Goal: Information Seeking & Learning: Find specific page/section

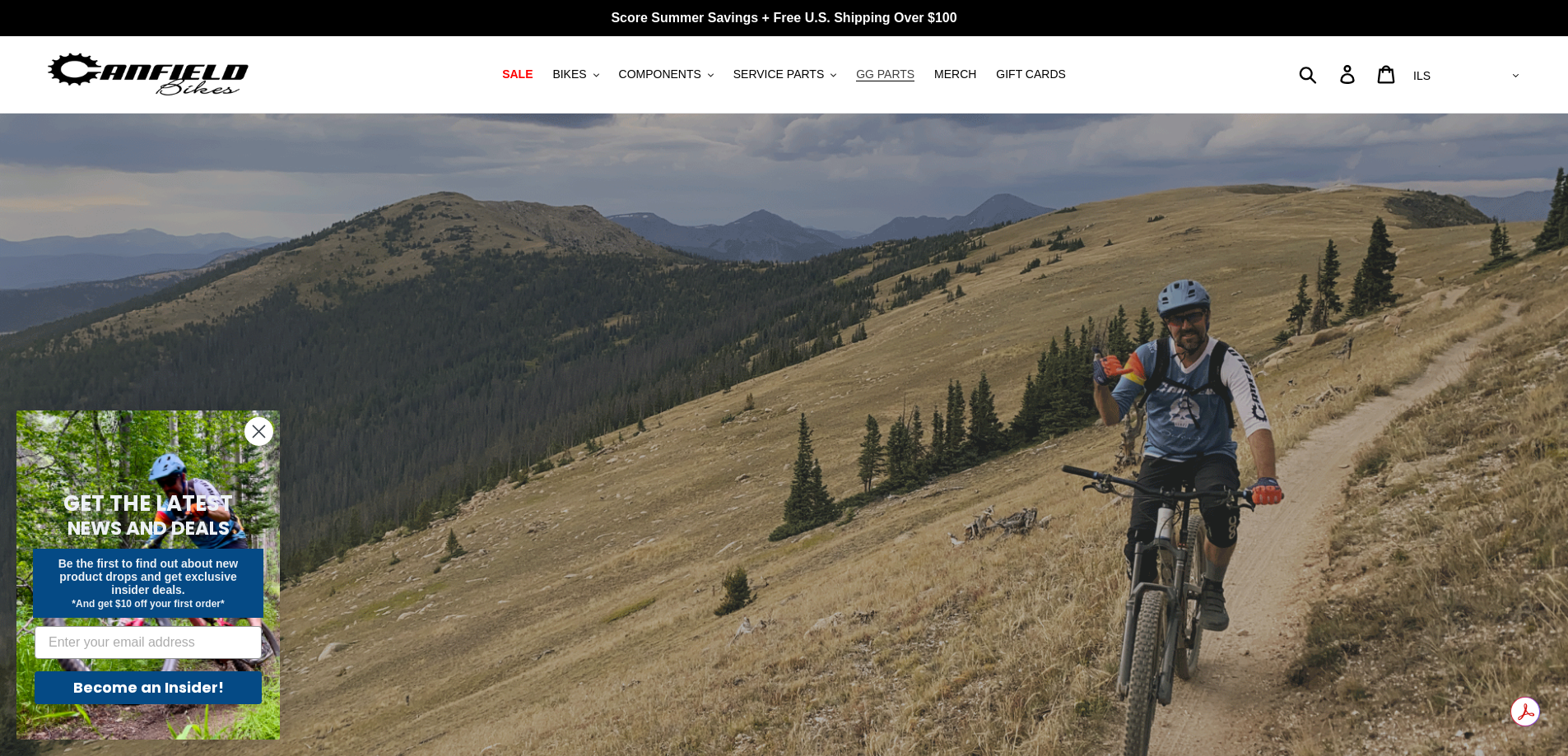
click at [882, 76] on span "GG PARTS" at bounding box center [886, 74] width 59 height 14
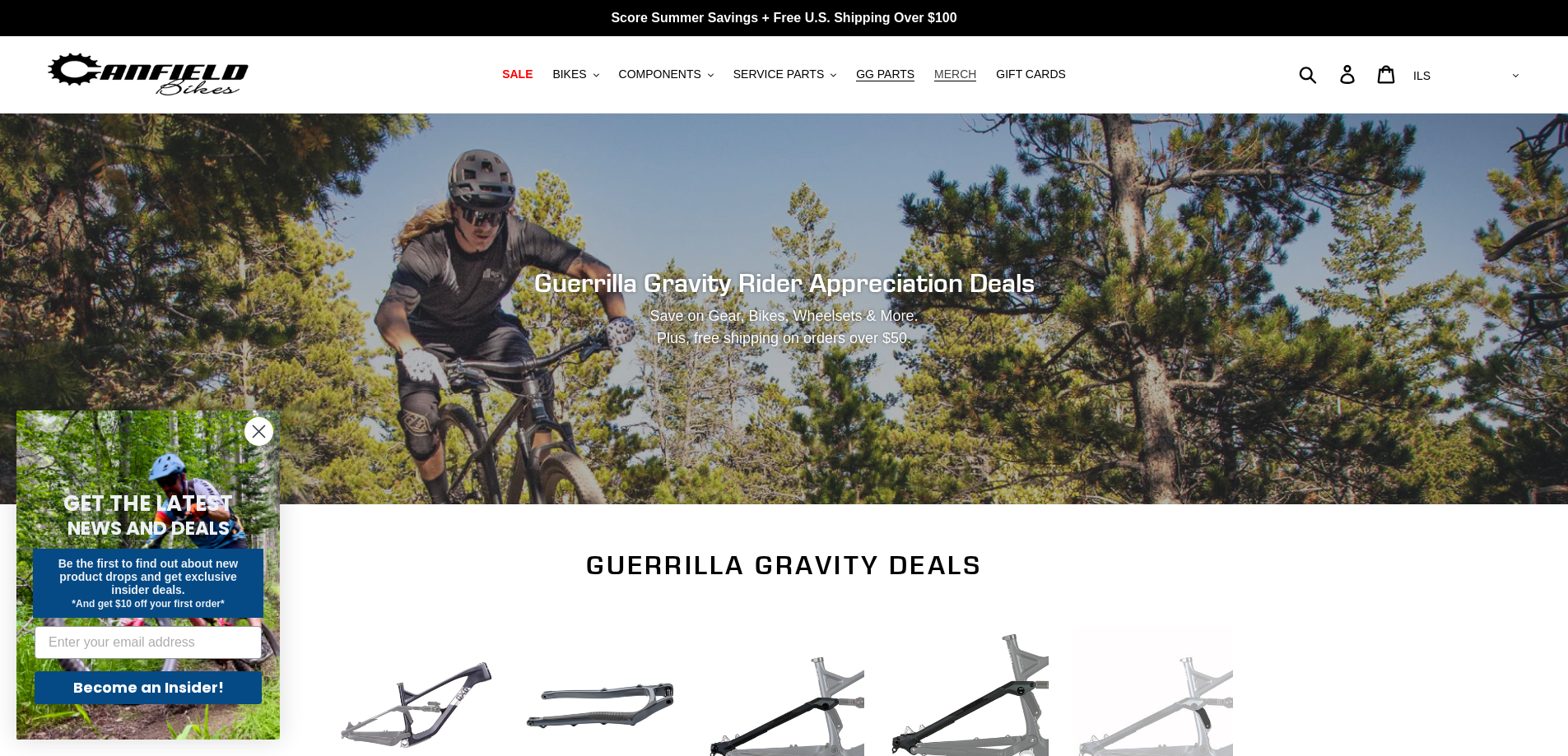
click at [938, 83] on link "MERCH" at bounding box center [955, 74] width 59 height 22
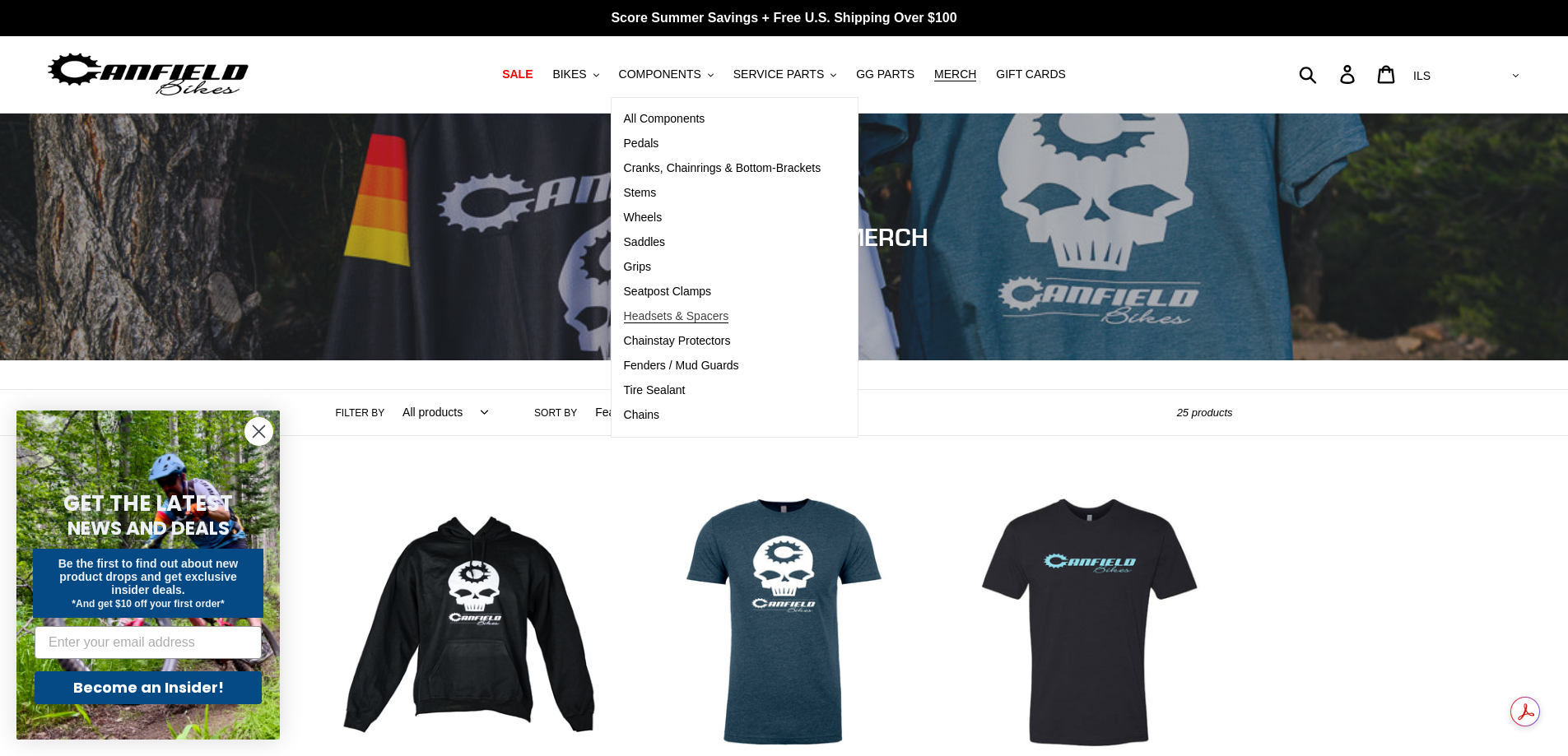
click at [671, 314] on span "Headsets & Spacers" at bounding box center [676, 316] width 105 height 14
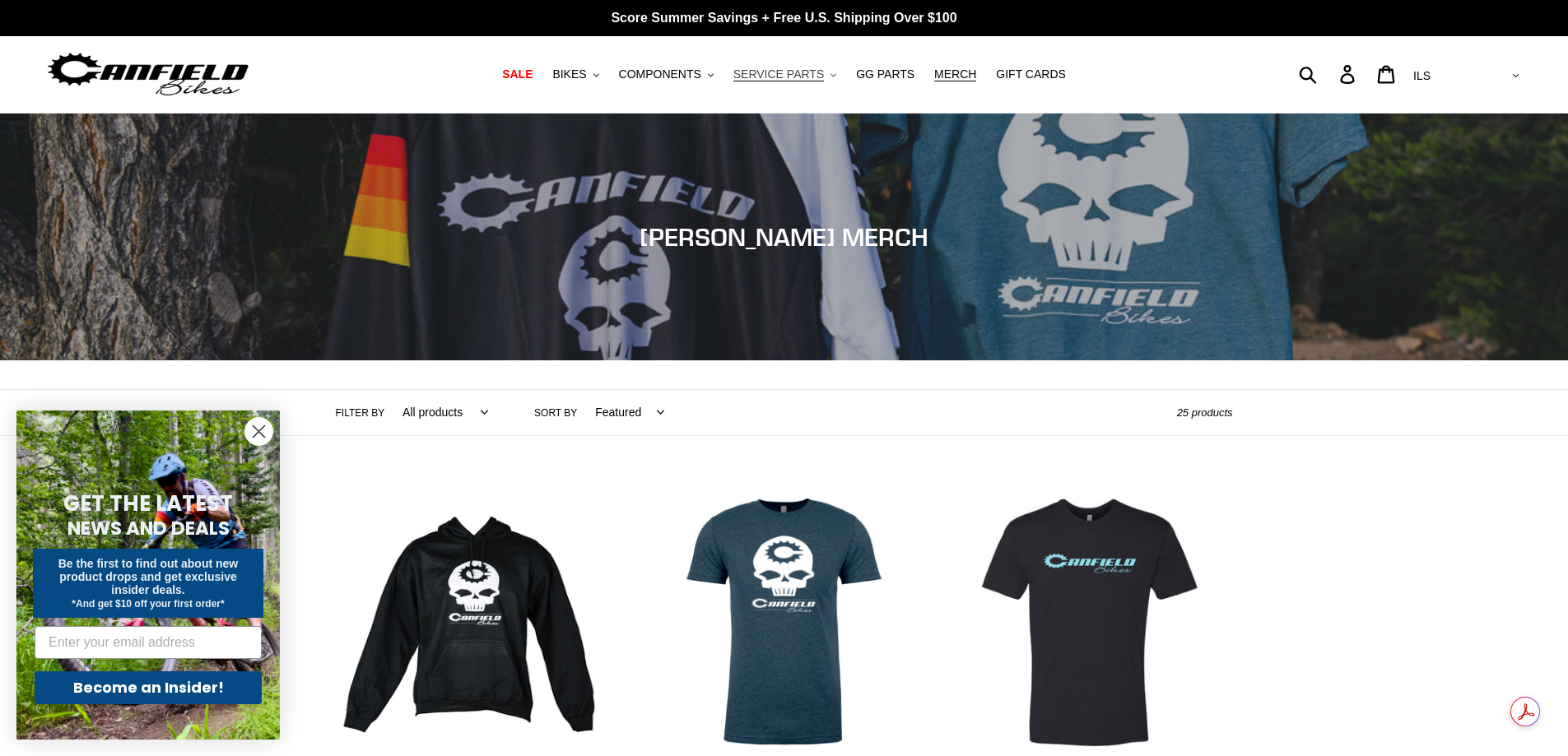
click at [779, 80] on span "SERVICE PARTS" at bounding box center [779, 74] width 91 height 14
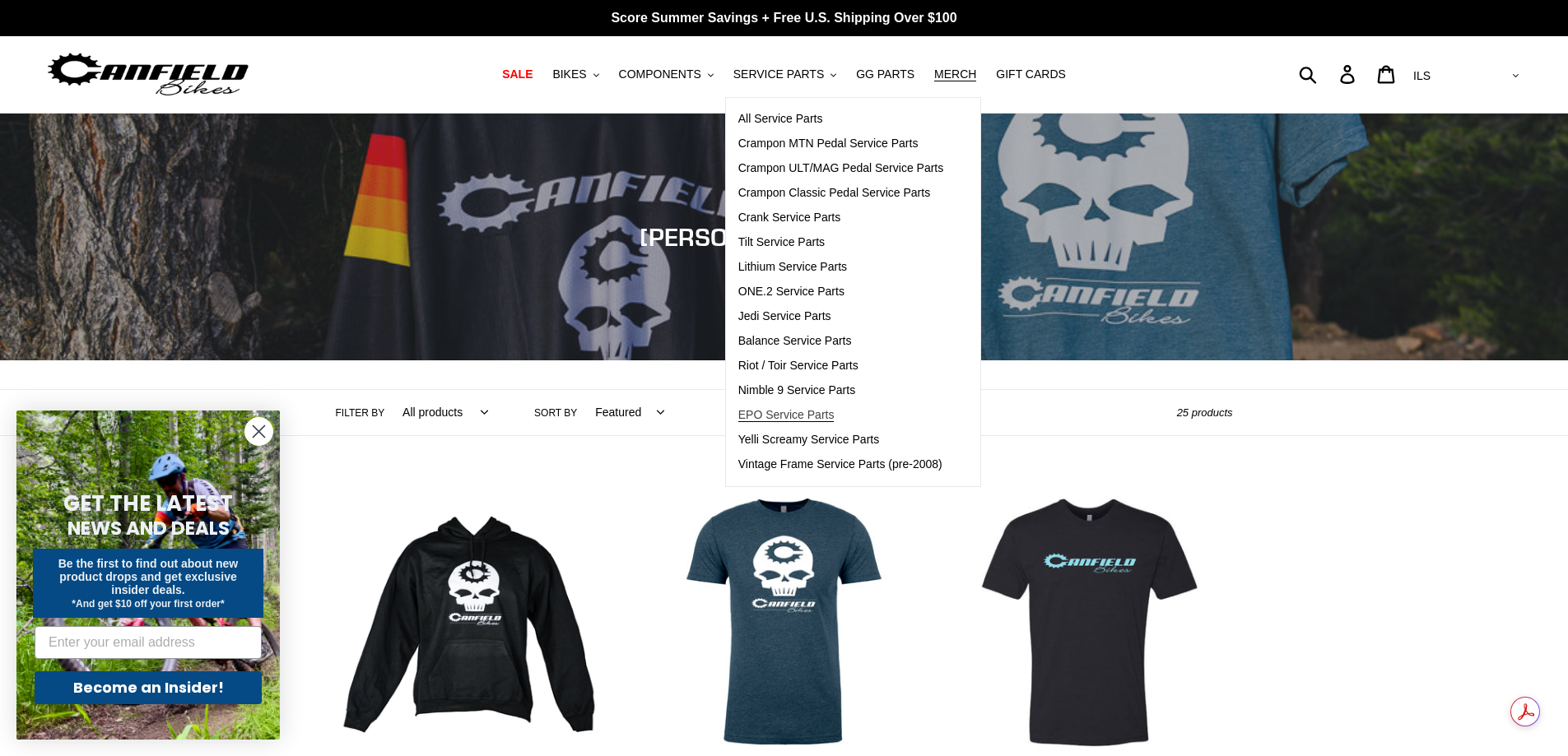
click at [780, 412] on span "EPO Service Parts" at bounding box center [787, 415] width 97 height 14
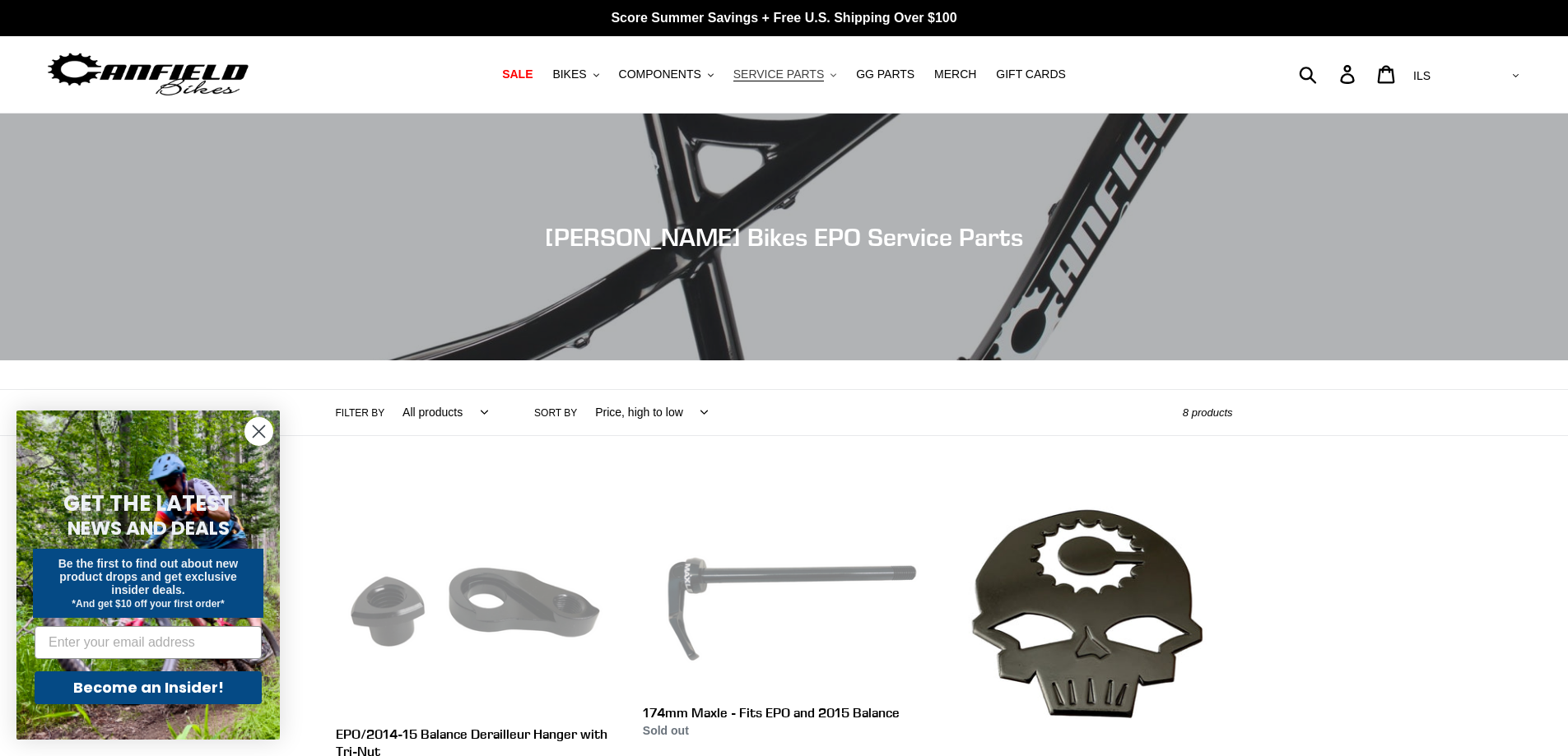
click at [781, 77] on span "SERVICE PARTS" at bounding box center [779, 74] width 91 height 14
click at [679, 76] on span "COMPONENTS" at bounding box center [660, 74] width 82 height 14
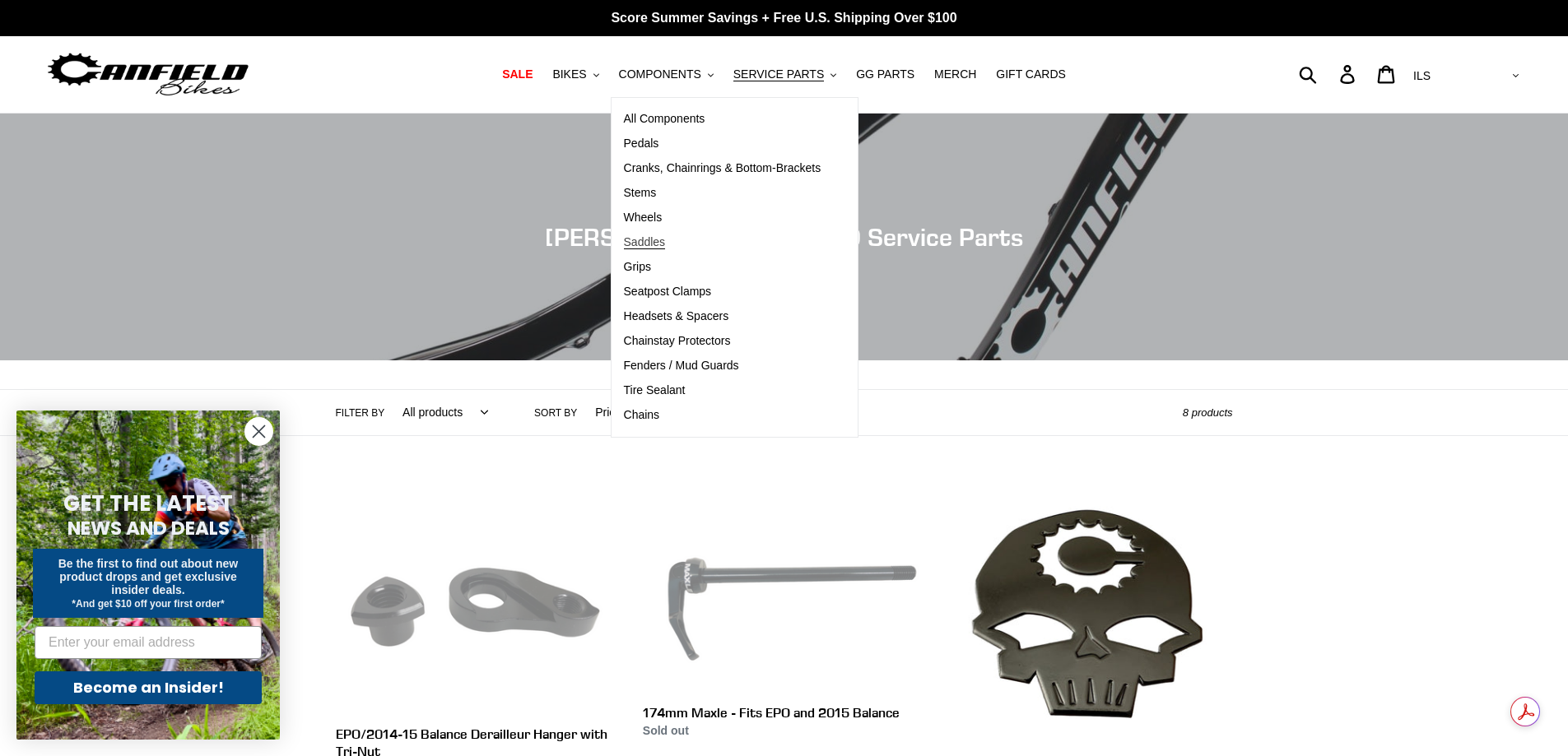
click at [666, 248] on span "Saddles" at bounding box center [645, 242] width 42 height 14
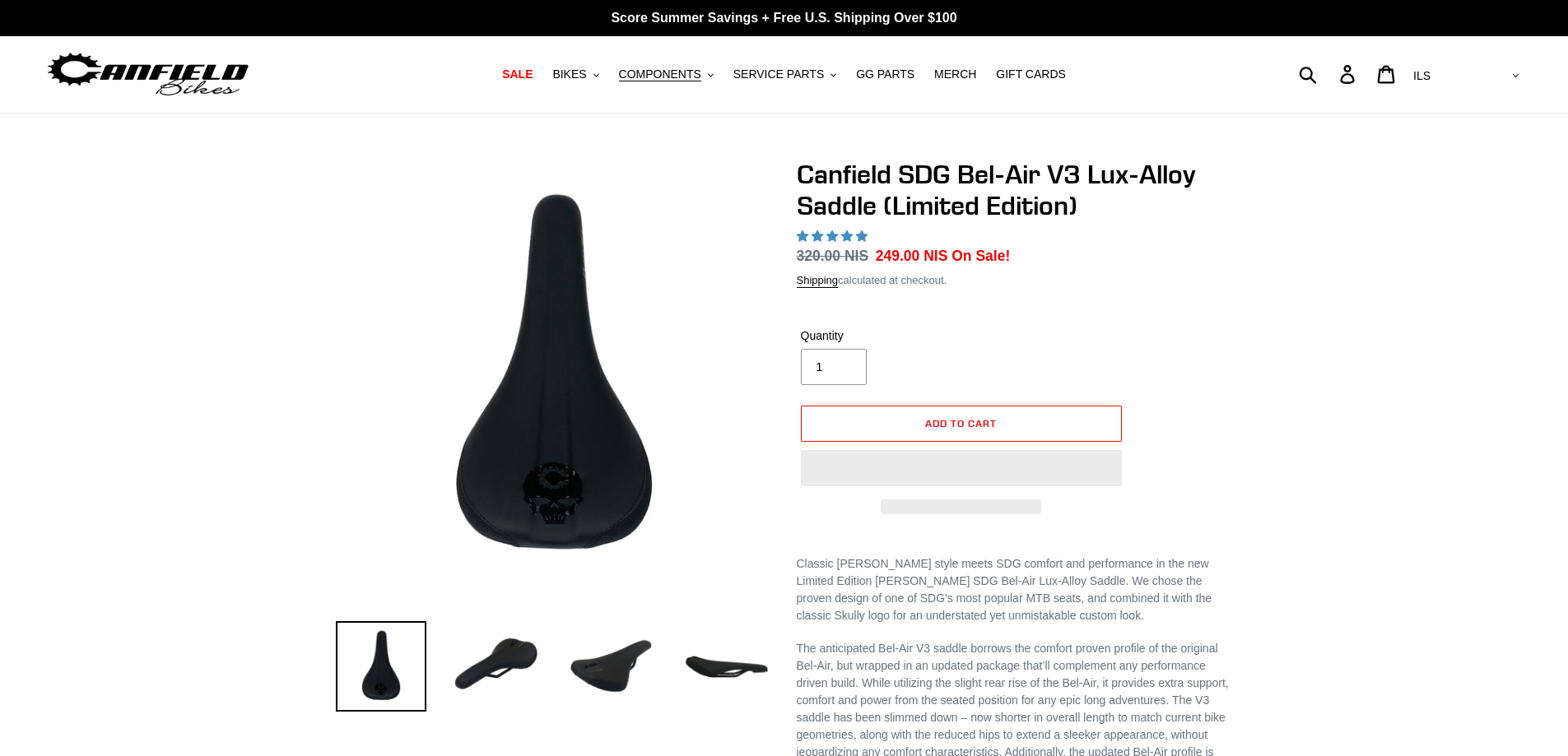
select select "highest-rating"
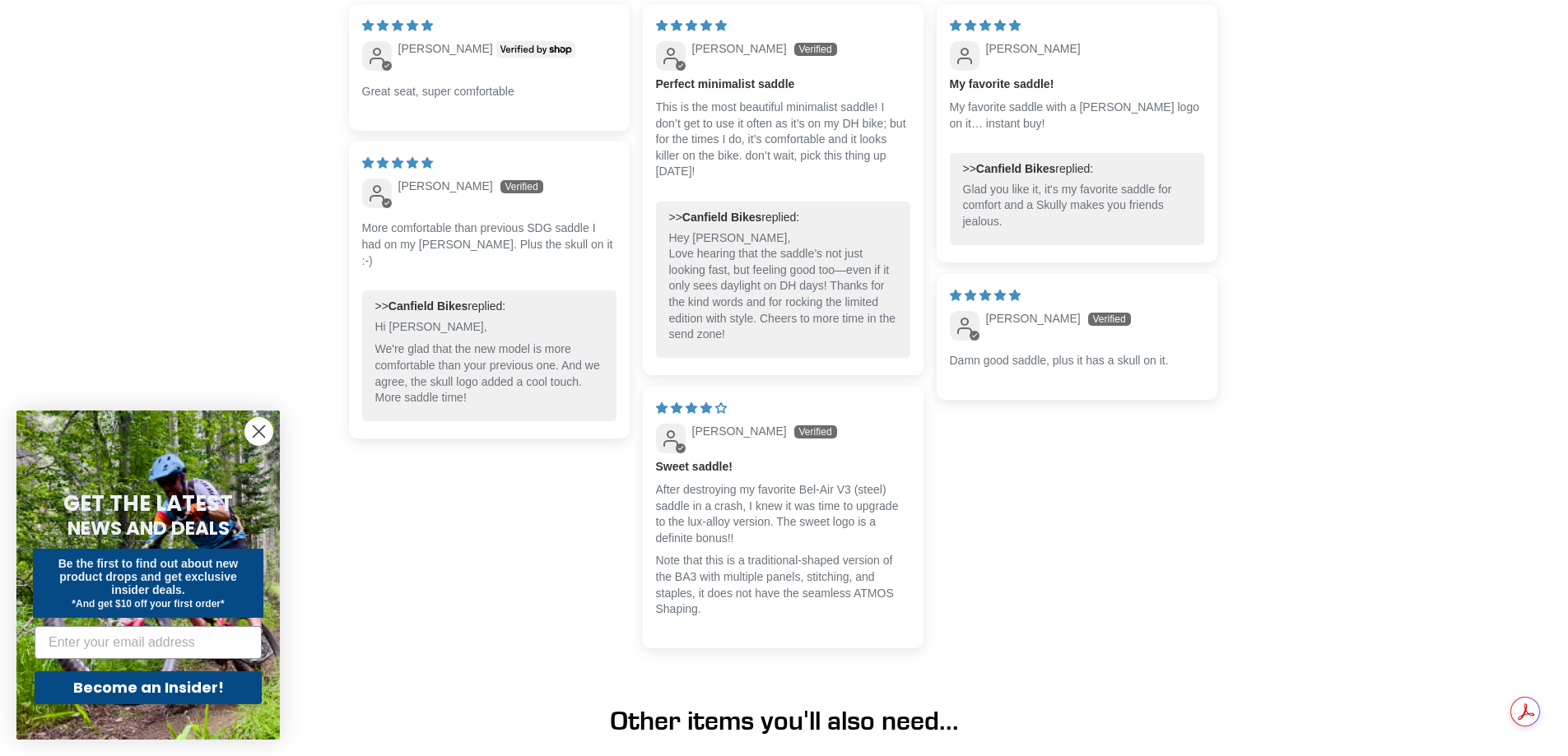
scroll to position [1719, 0]
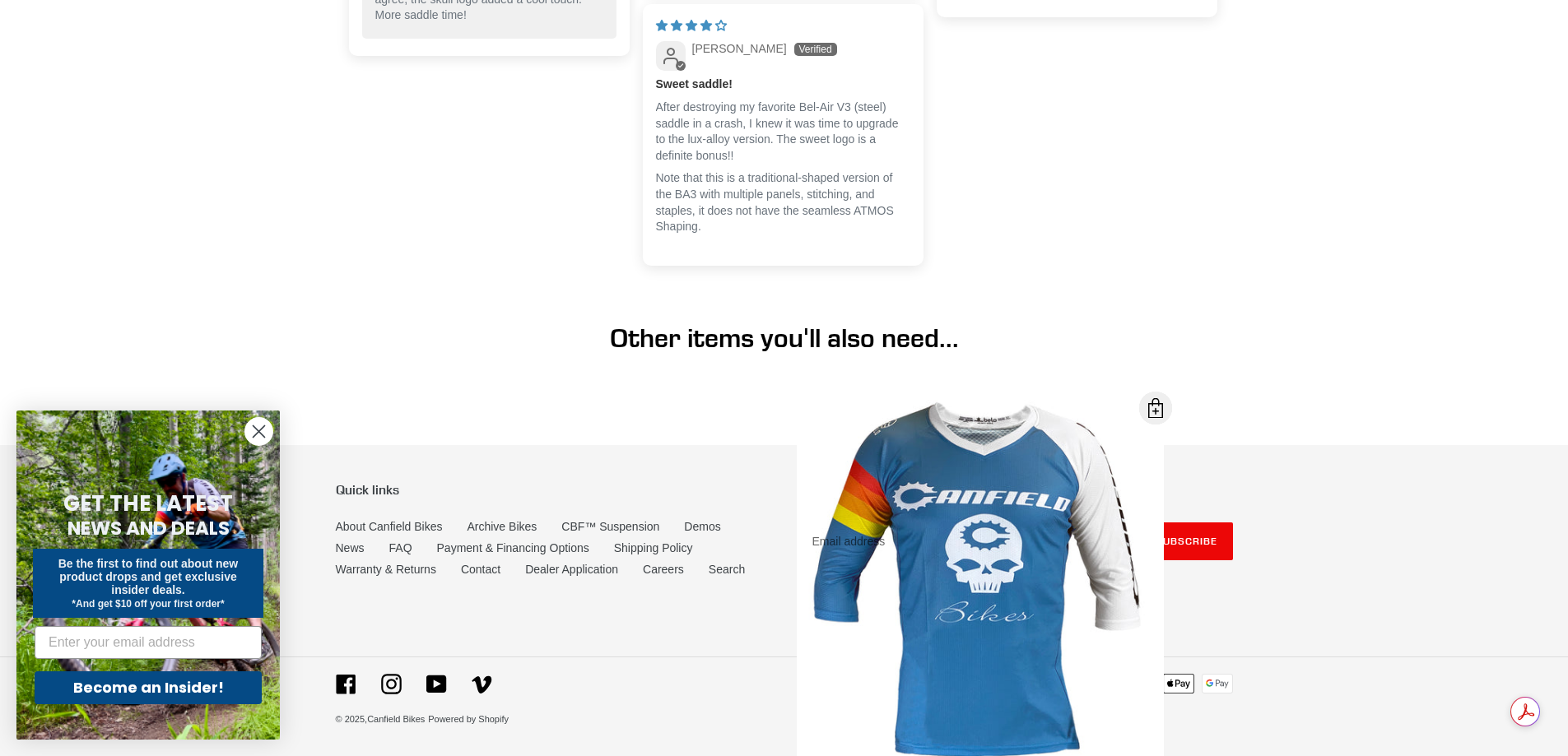
click at [263, 427] on icon "Close dialog" at bounding box center [260, 432] width 12 height 12
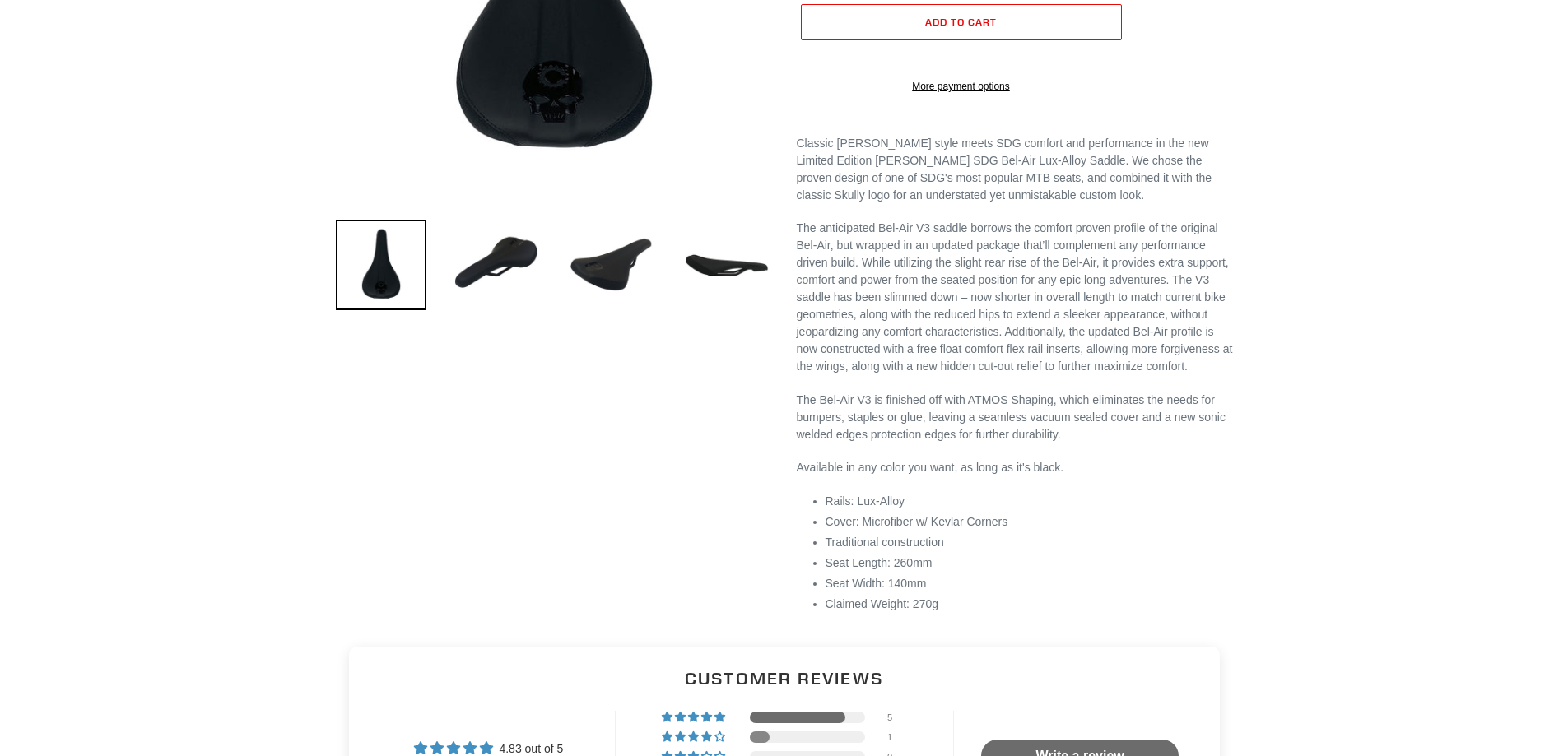
scroll to position [0, 0]
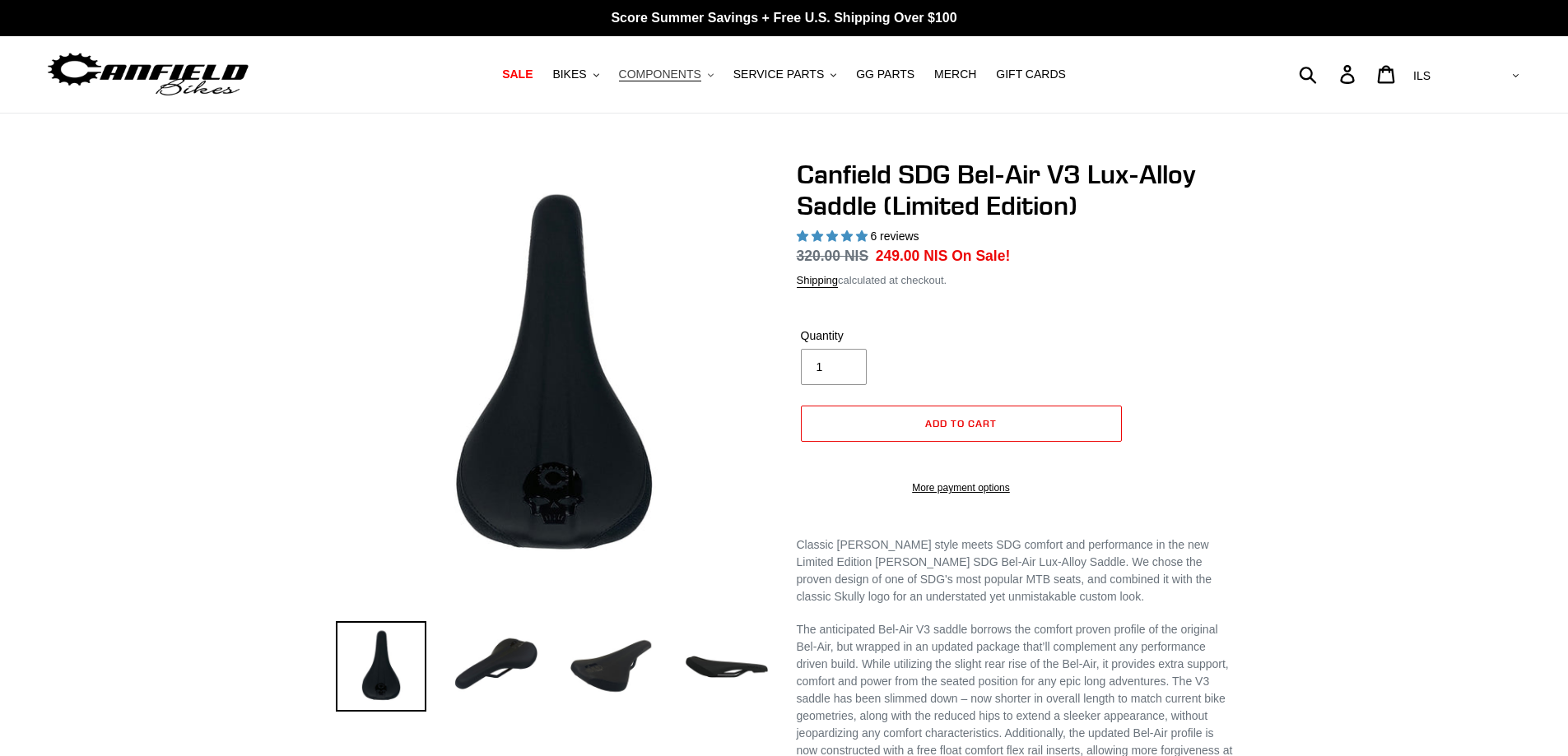
click at [683, 80] on span "COMPONENTS" at bounding box center [660, 74] width 82 height 14
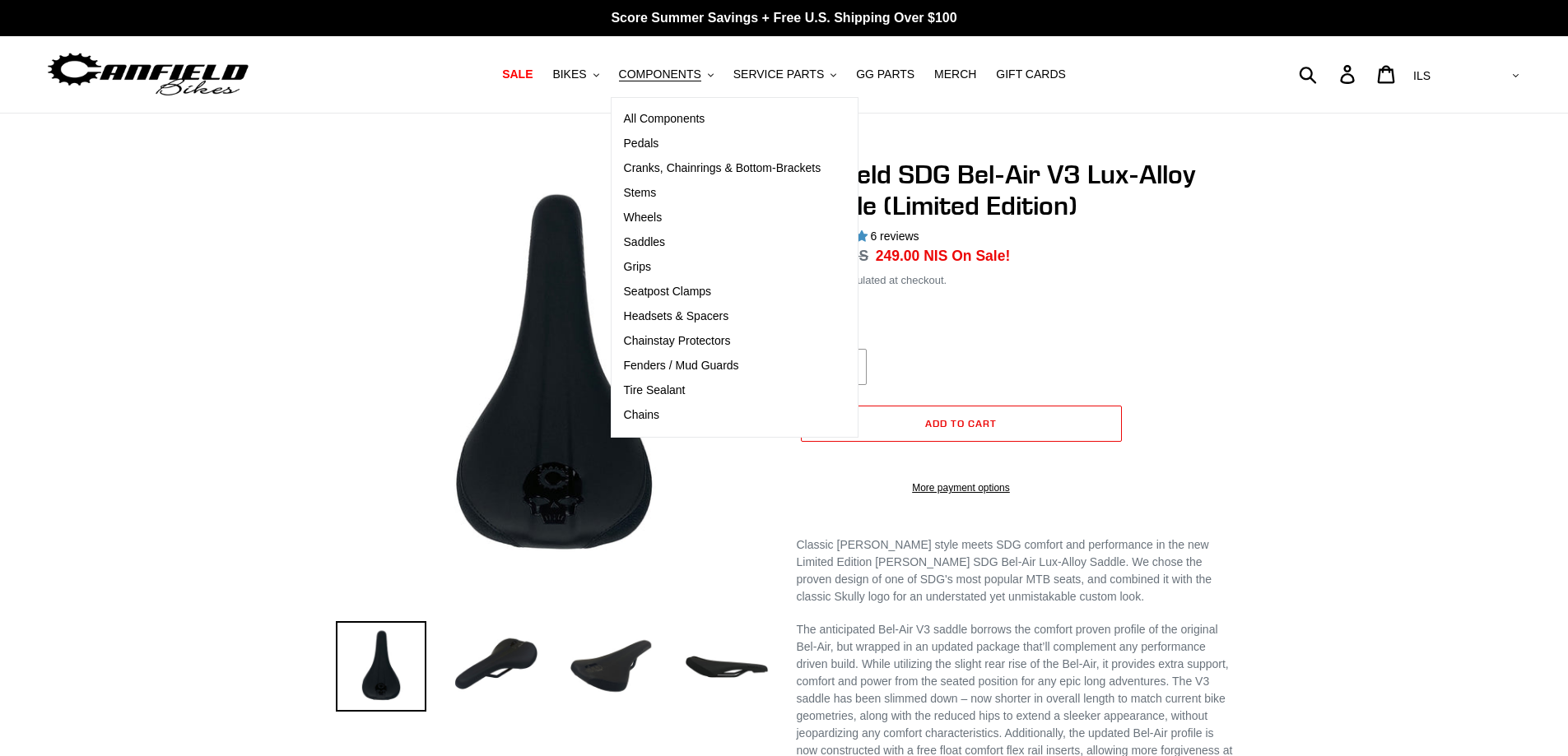
click at [1368, 75] on div "Submit Search Log in Cart 0 items Currency AED AFN ALL AMD ANG AUD AWG AZN [GEO…" at bounding box center [1339, 74] width 370 height 36
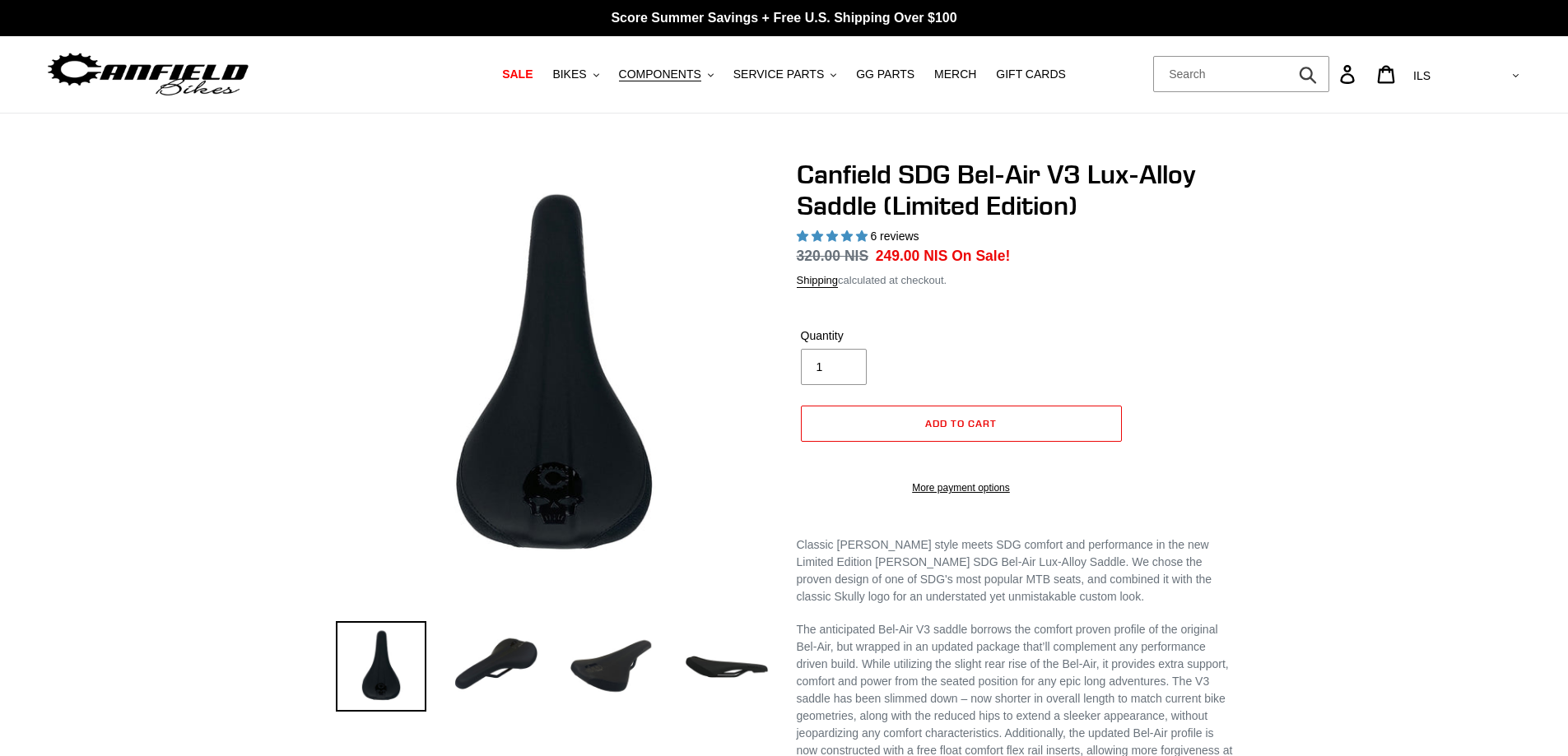
click at [1329, 75] on form "Submit" at bounding box center [1242, 74] width 176 height 36
click at [1325, 86] on input "Search" at bounding box center [1242, 74] width 176 height 36
type input "ל"
type input "link"
click at [1289, 56] on button "Submit" at bounding box center [1309, 74] width 40 height 36
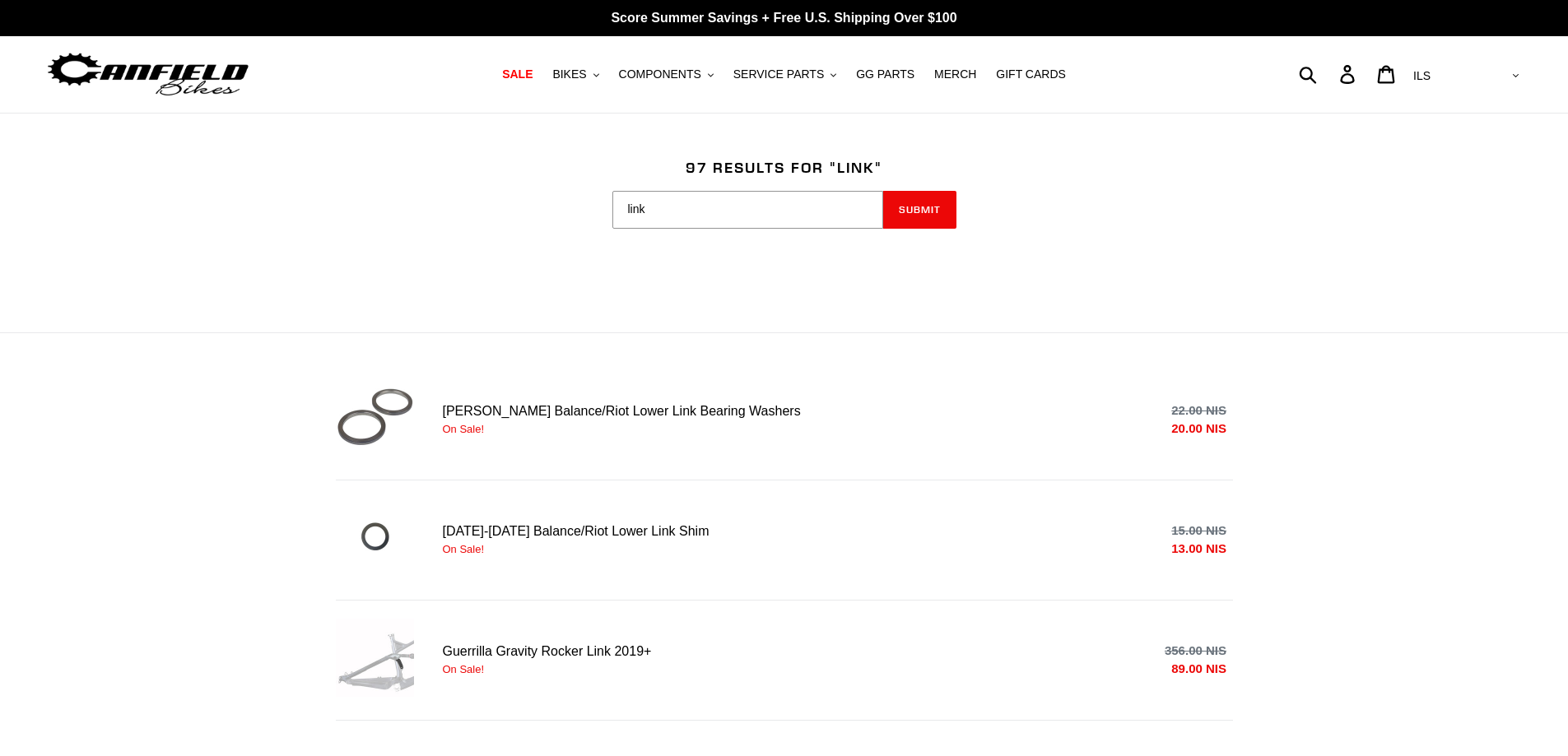
scroll to position [438, 0]
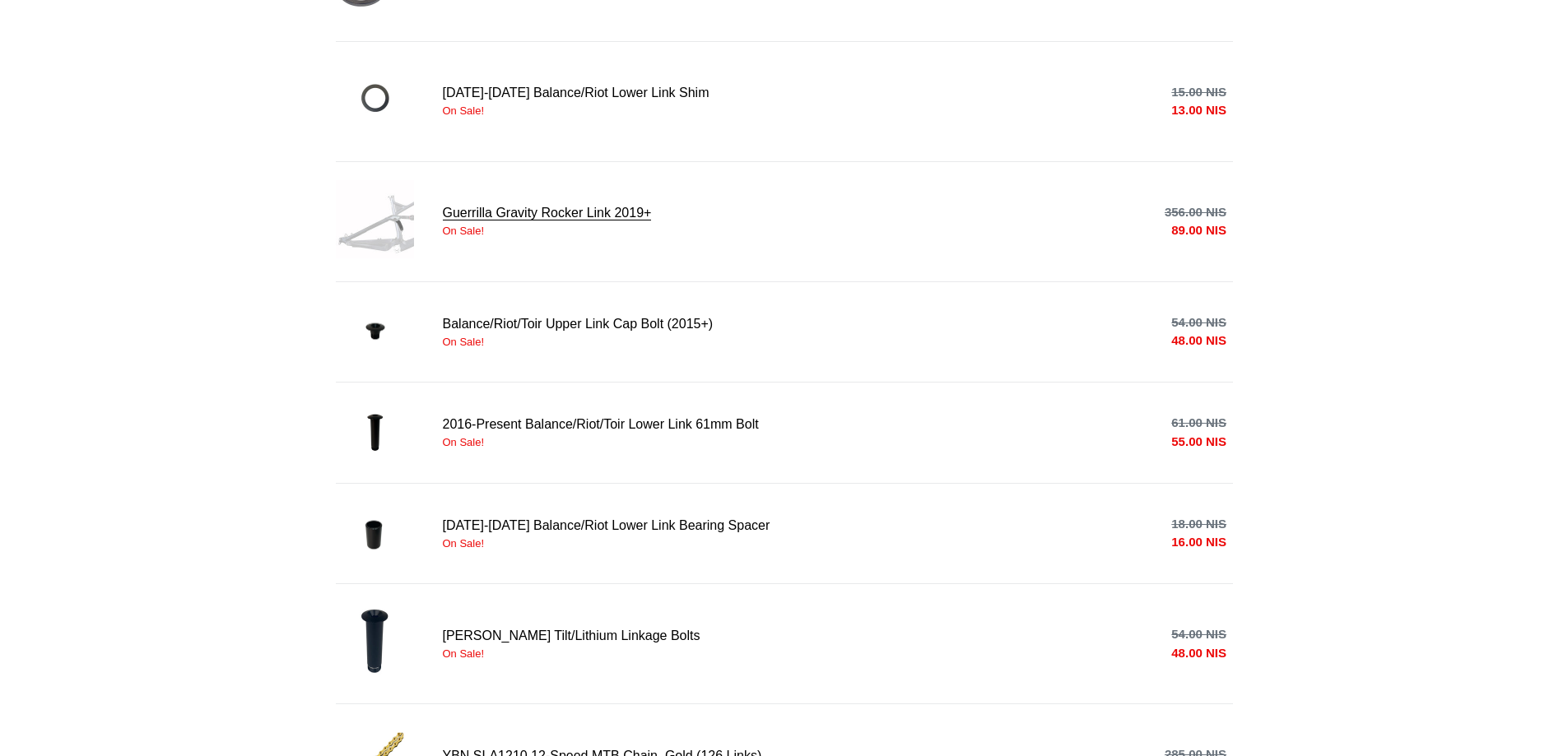
click at [410, 223] on link "Guerrilla Gravity Rocker Link 2019+" at bounding box center [785, 222] width 897 height 83
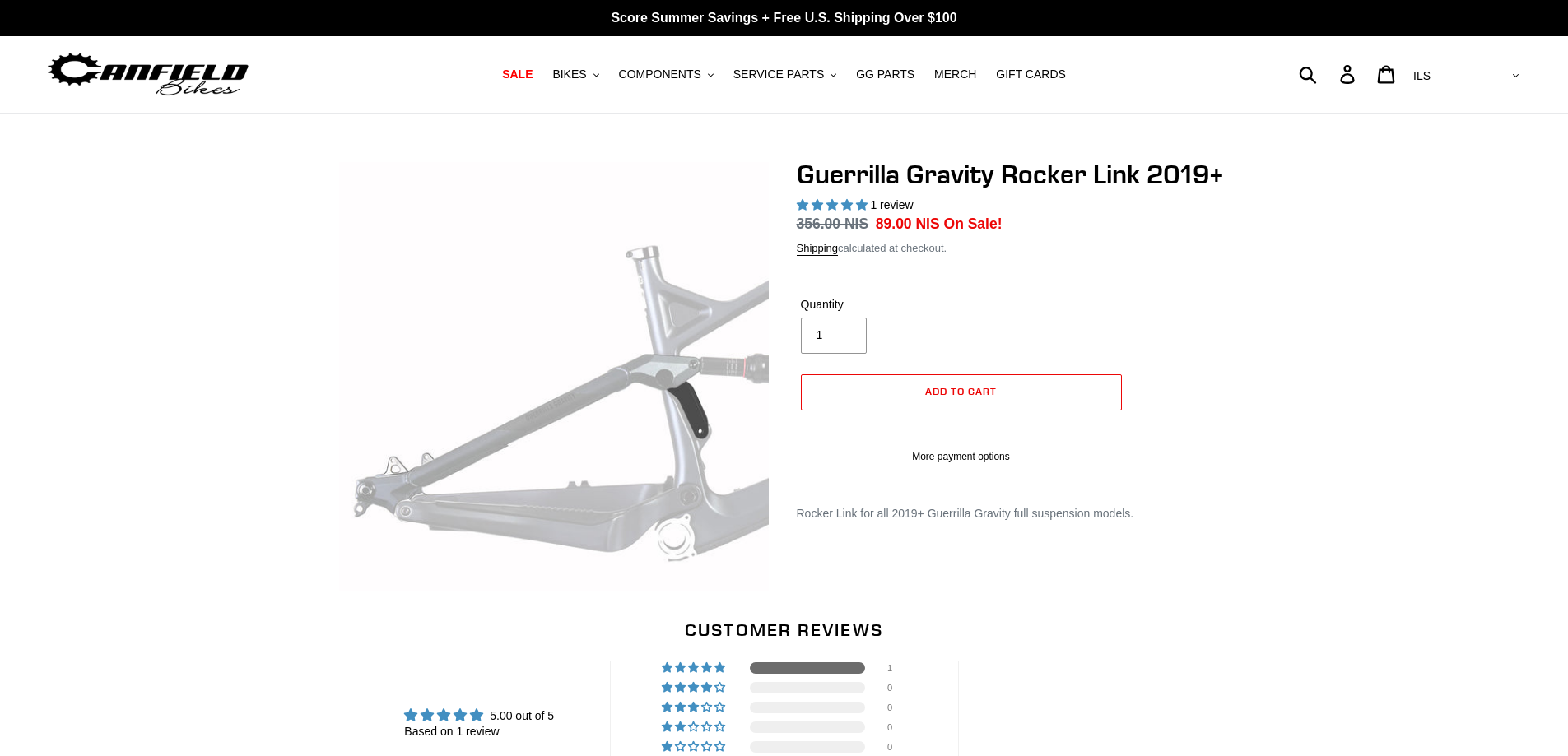
select select "highest-rating"
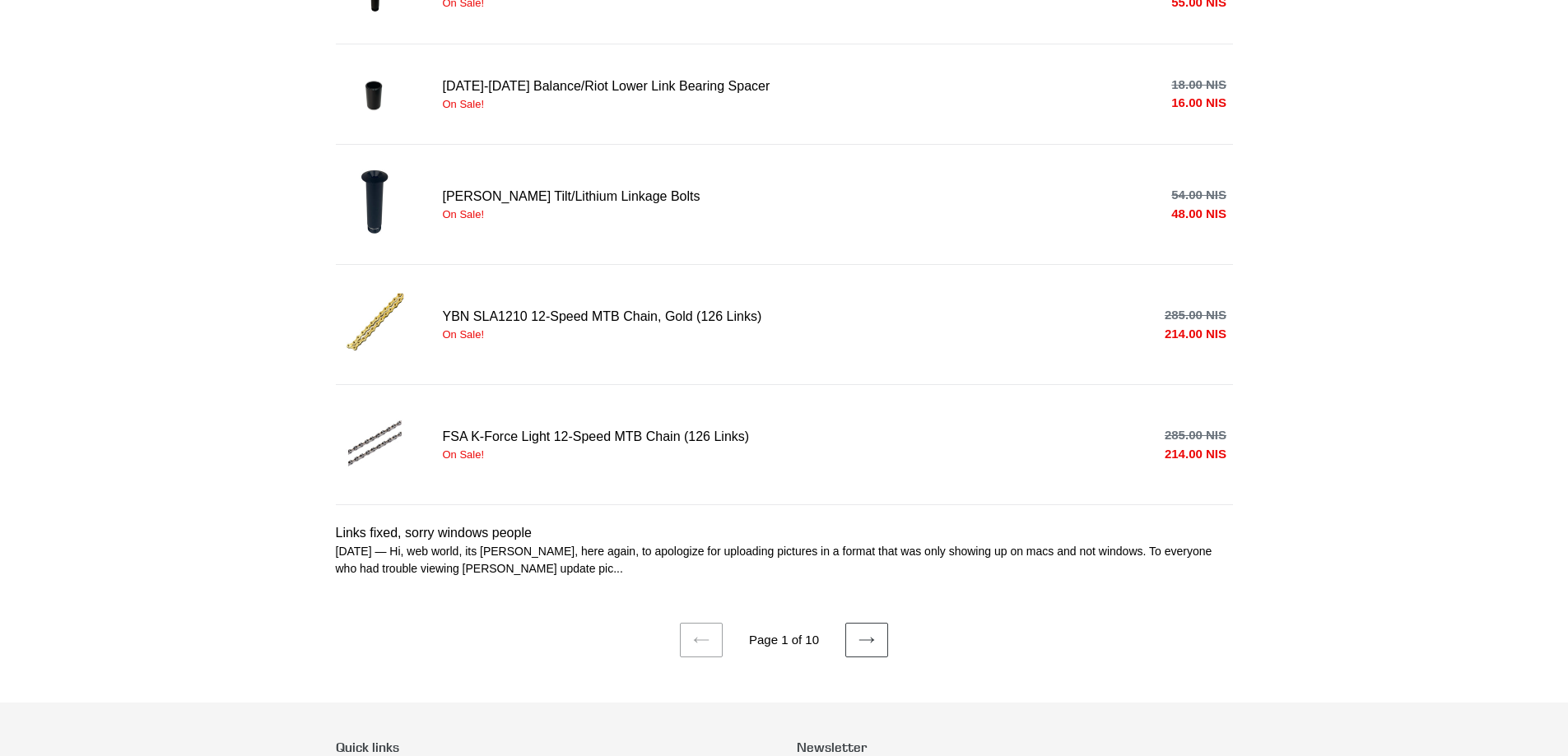
scroll to position [1129, 0]
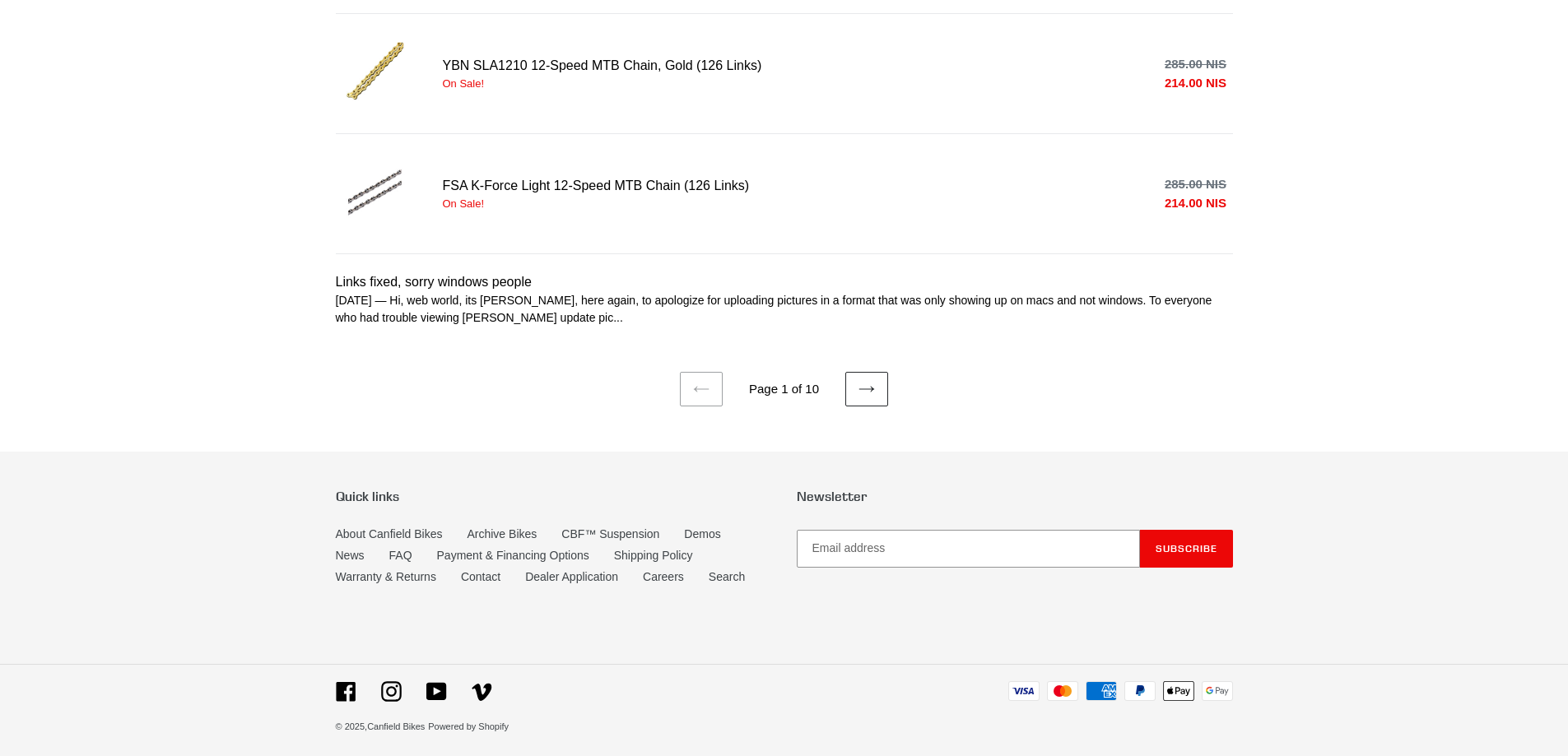
click at [860, 388] on icon at bounding box center [867, 390] width 17 height 17
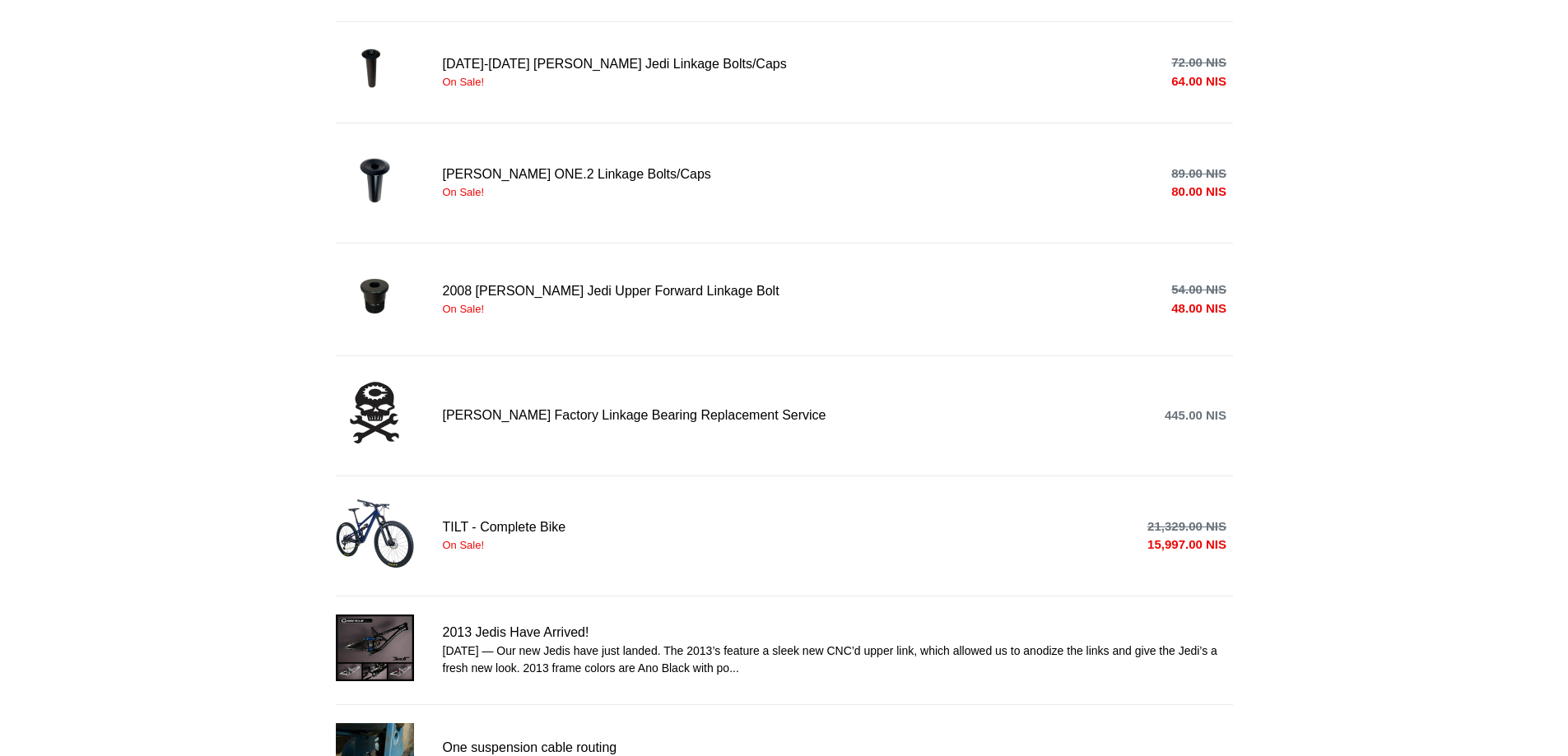
scroll to position [878, 0]
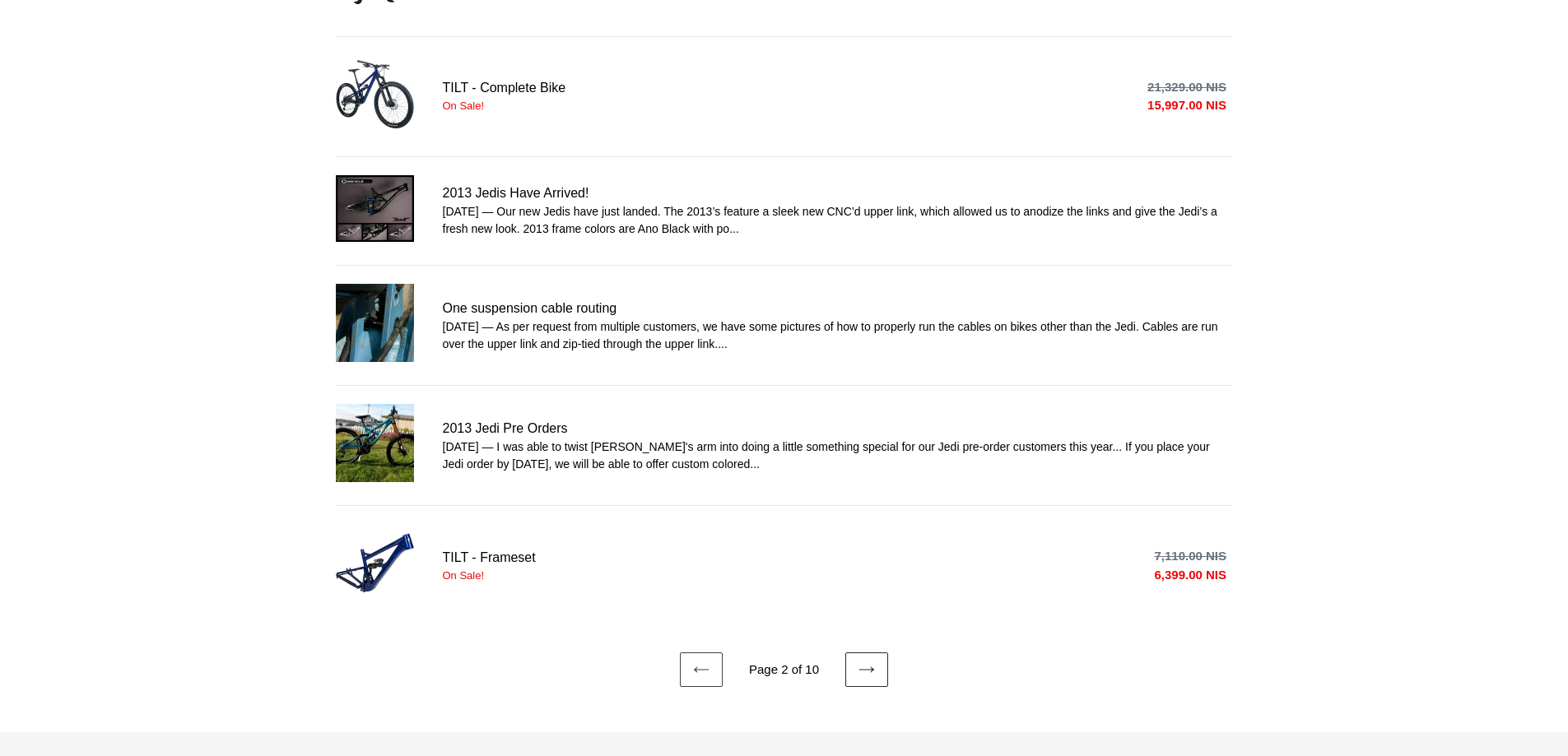
click at [860, 662] on icon at bounding box center [867, 670] width 17 height 17
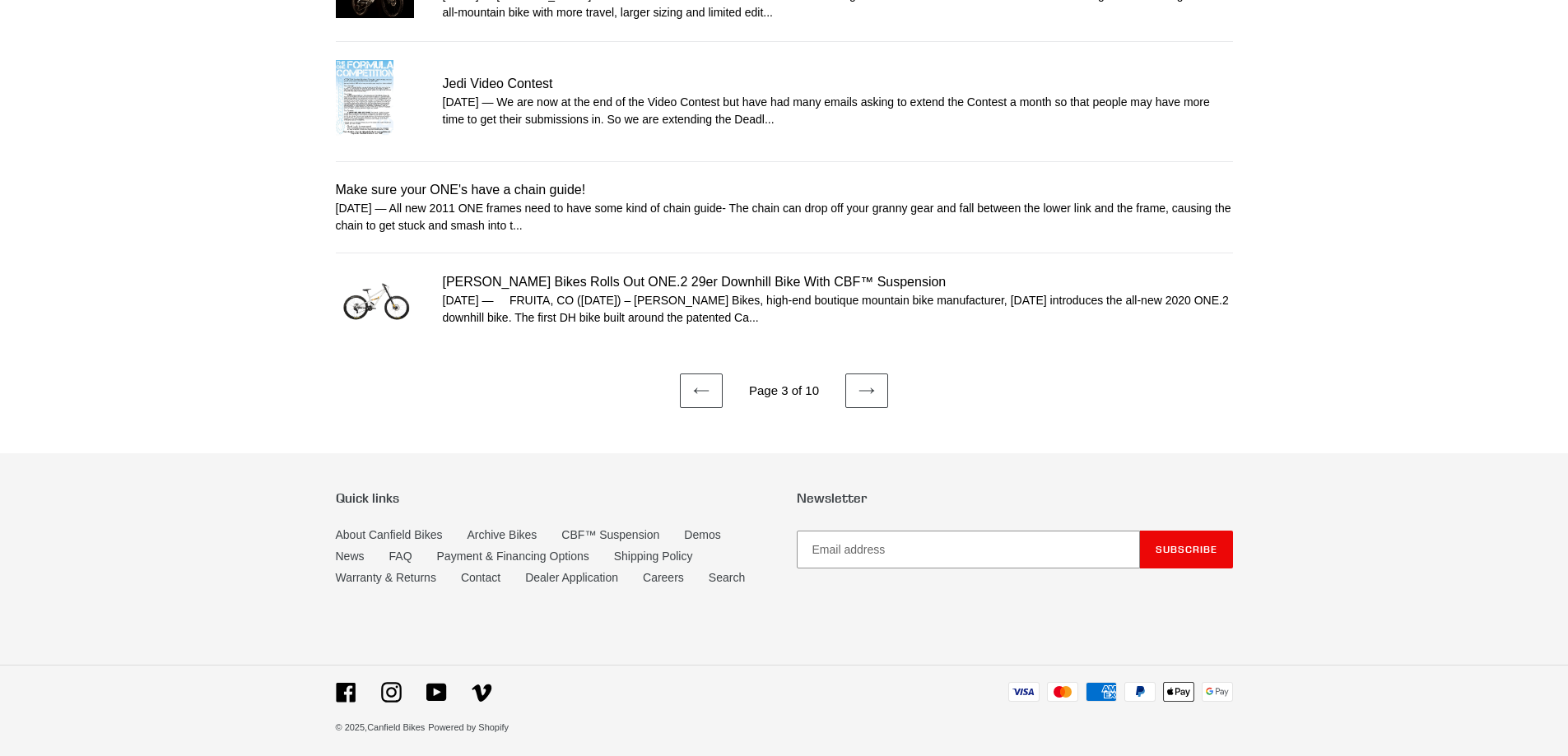
scroll to position [999, 0]
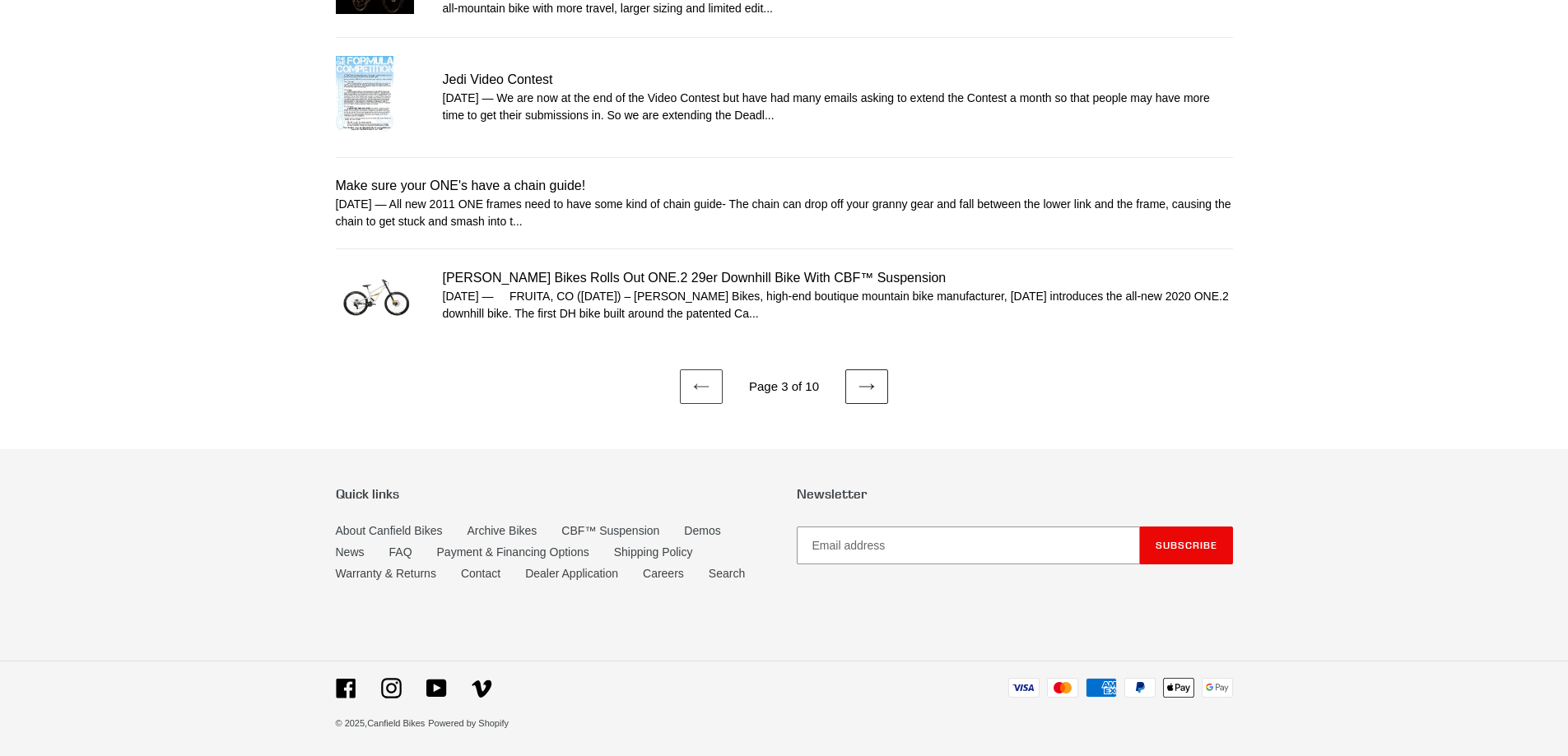
drag, startPoint x: 869, startPoint y: 383, endPoint x: 830, endPoint y: 385, distance: 39.1
click at [870, 384] on icon at bounding box center [867, 387] width 17 height 17
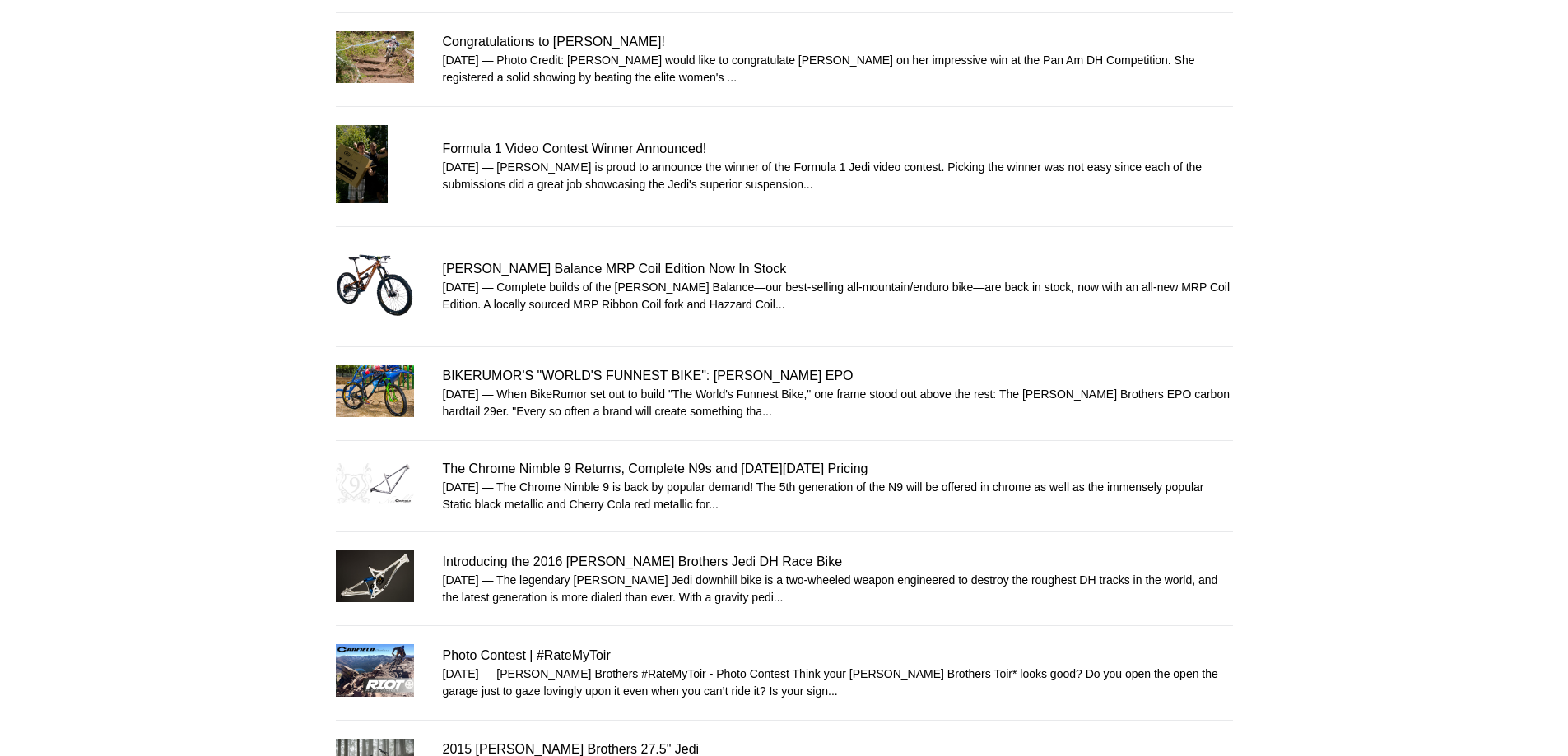
scroll to position [878, 0]
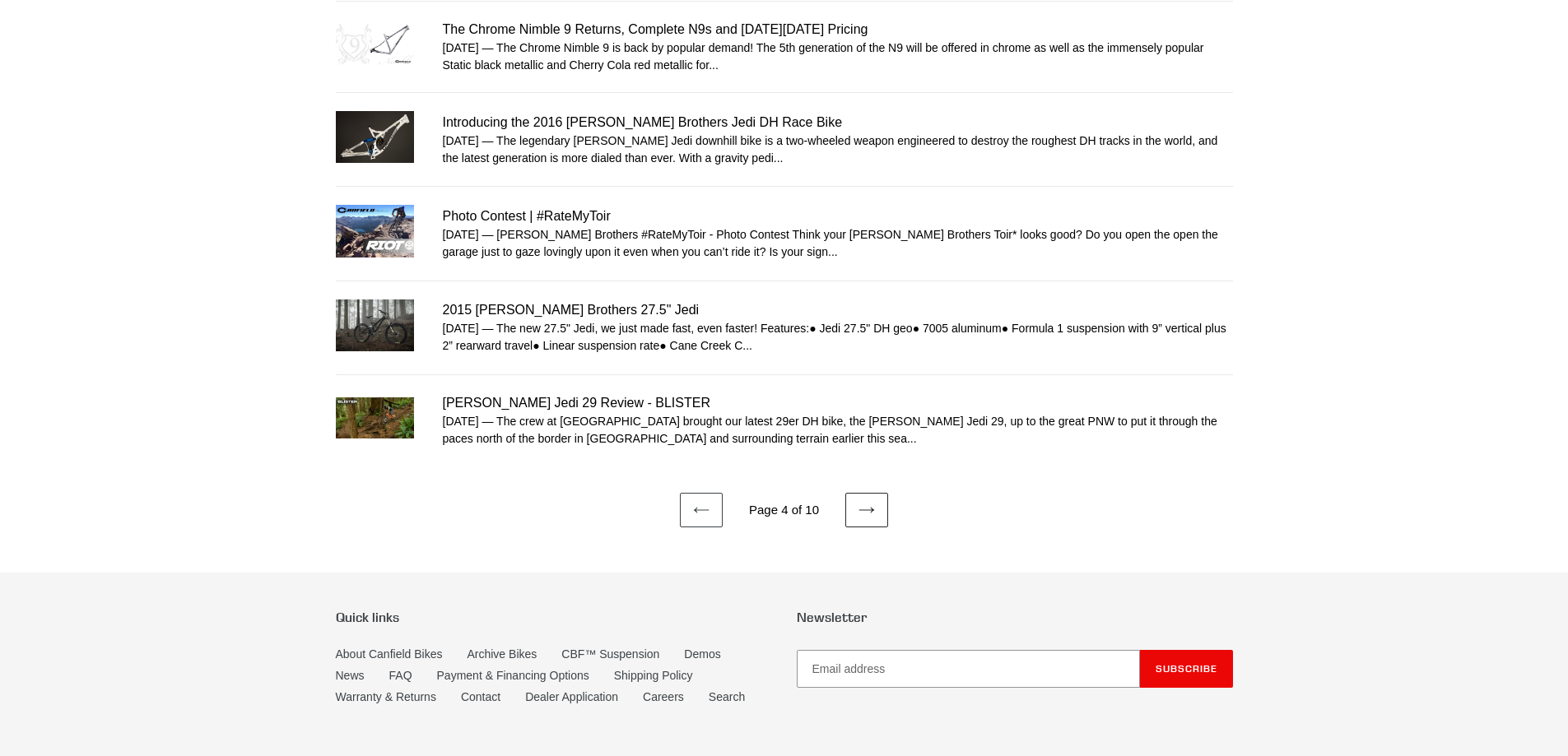
click at [868, 502] on icon at bounding box center [867, 511] width 17 height 17
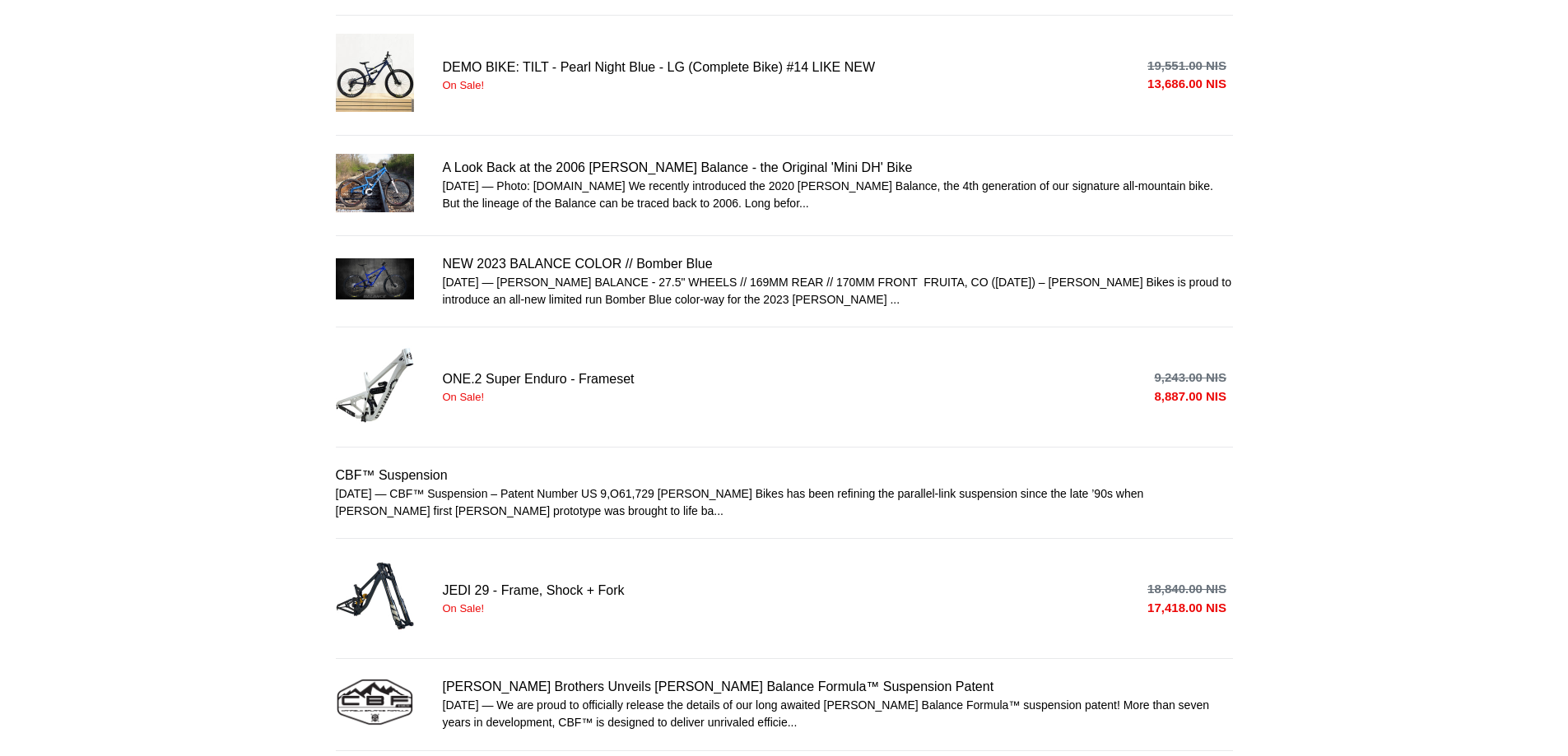
scroll to position [878, 0]
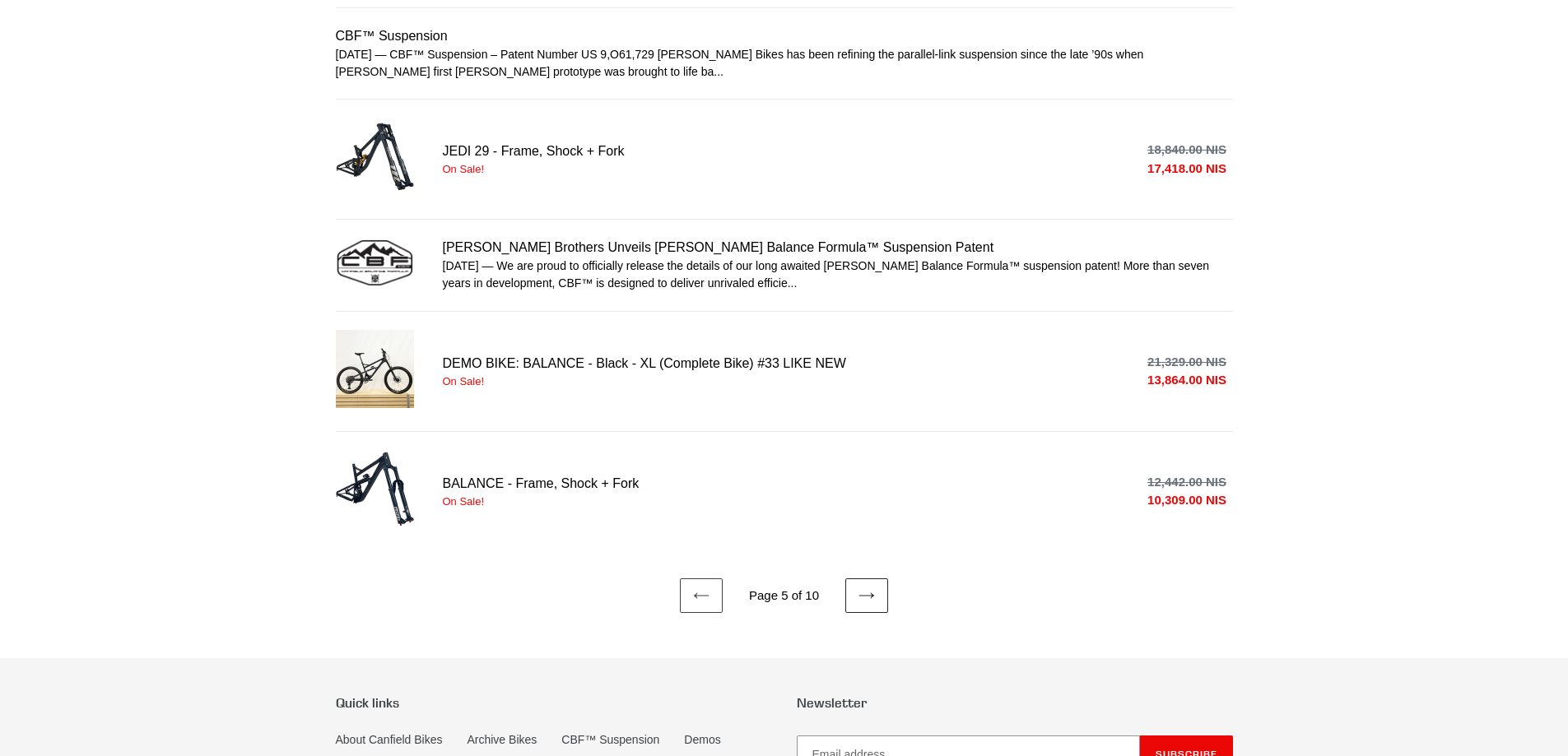
click at [852, 581] on link "Next page" at bounding box center [866, 596] width 43 height 34
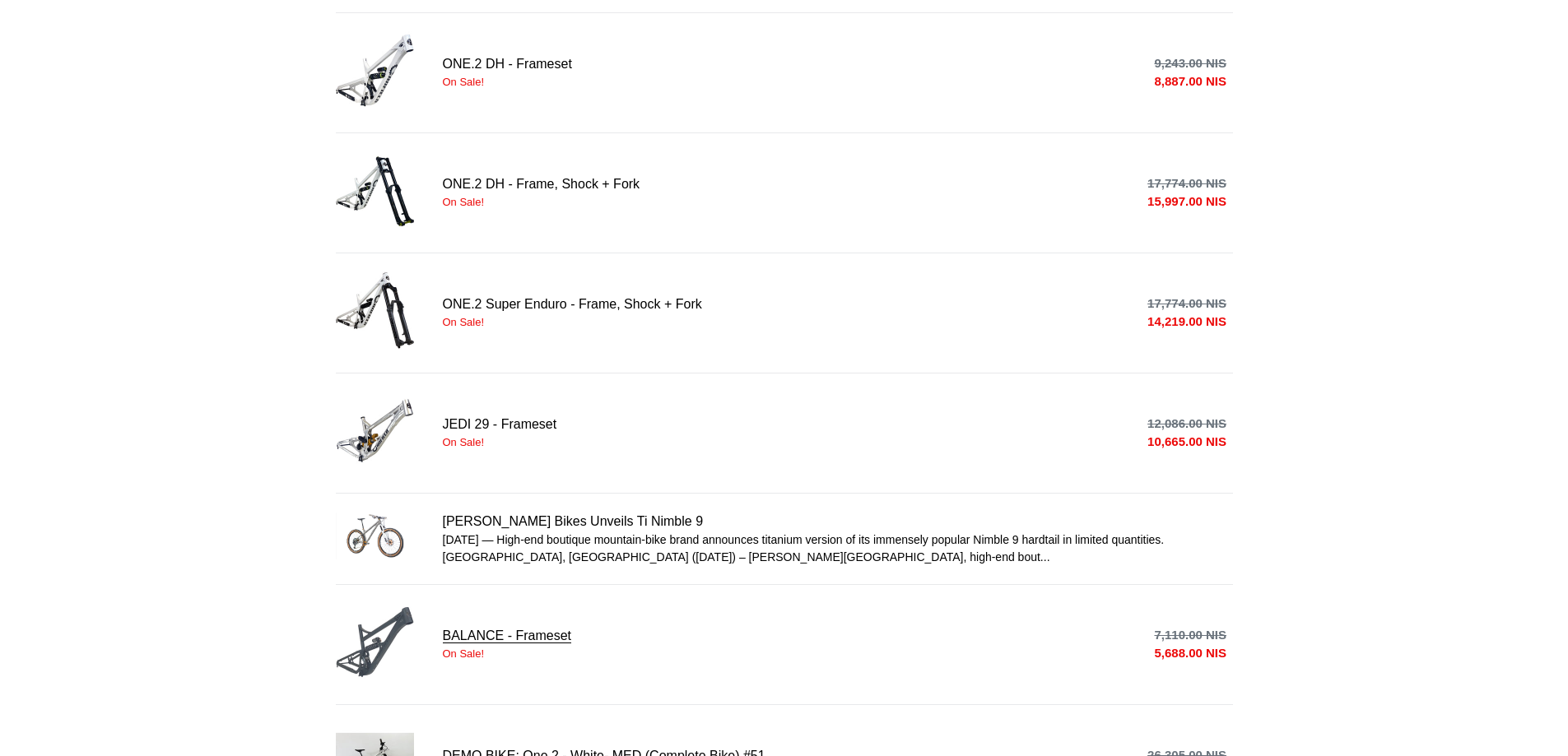
scroll to position [878, 0]
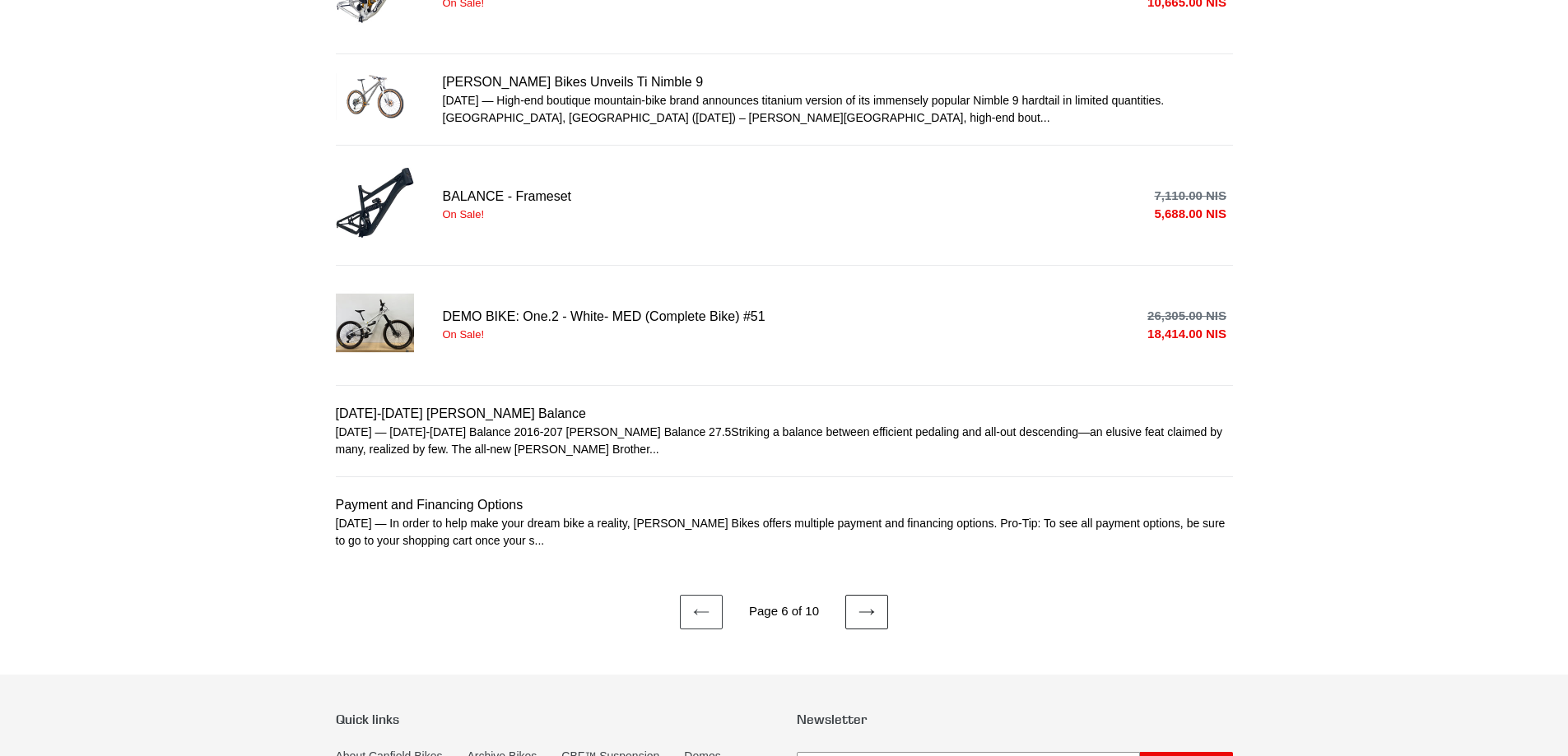
click at [866, 616] on link "Next page" at bounding box center [866, 612] width 43 height 34
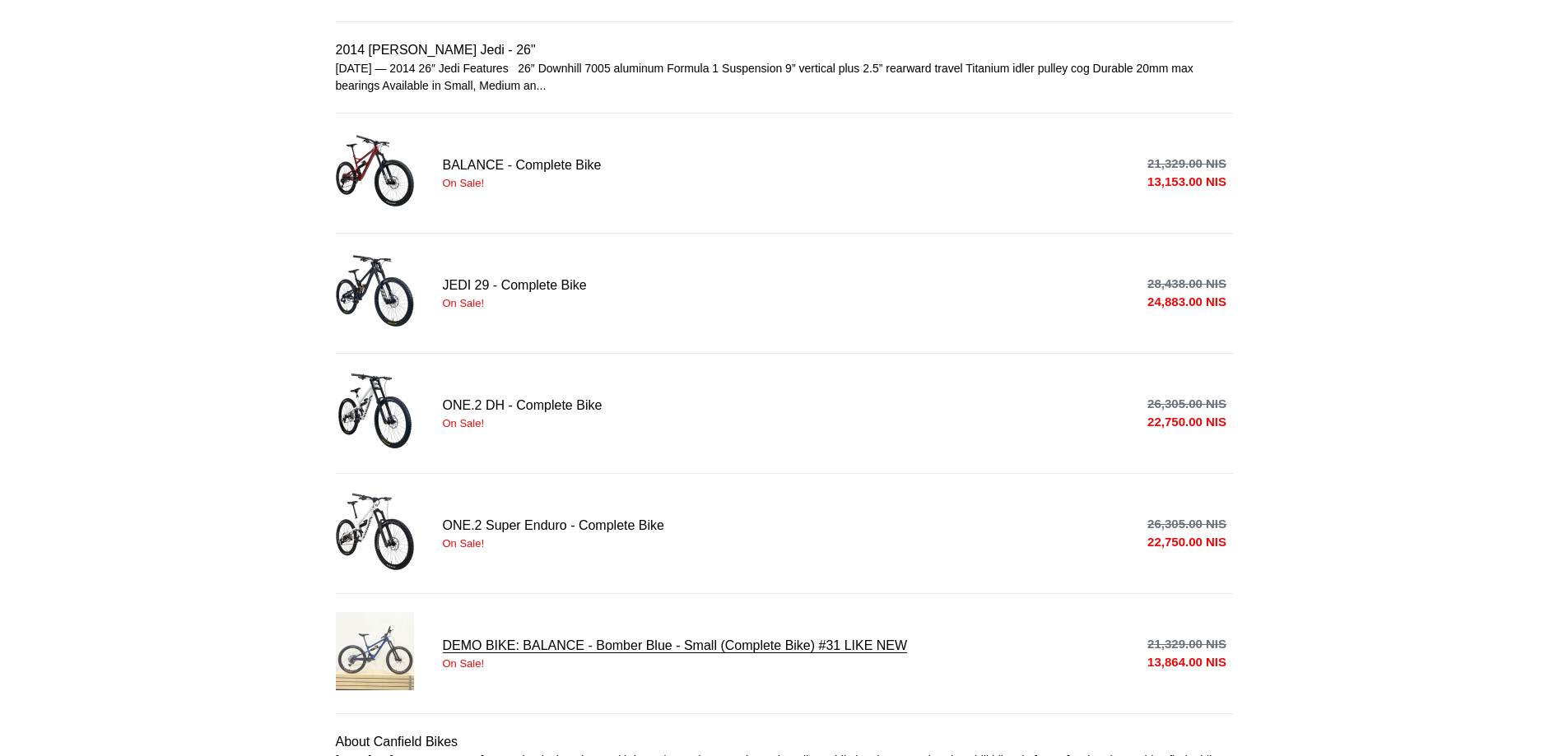
scroll to position [878, 0]
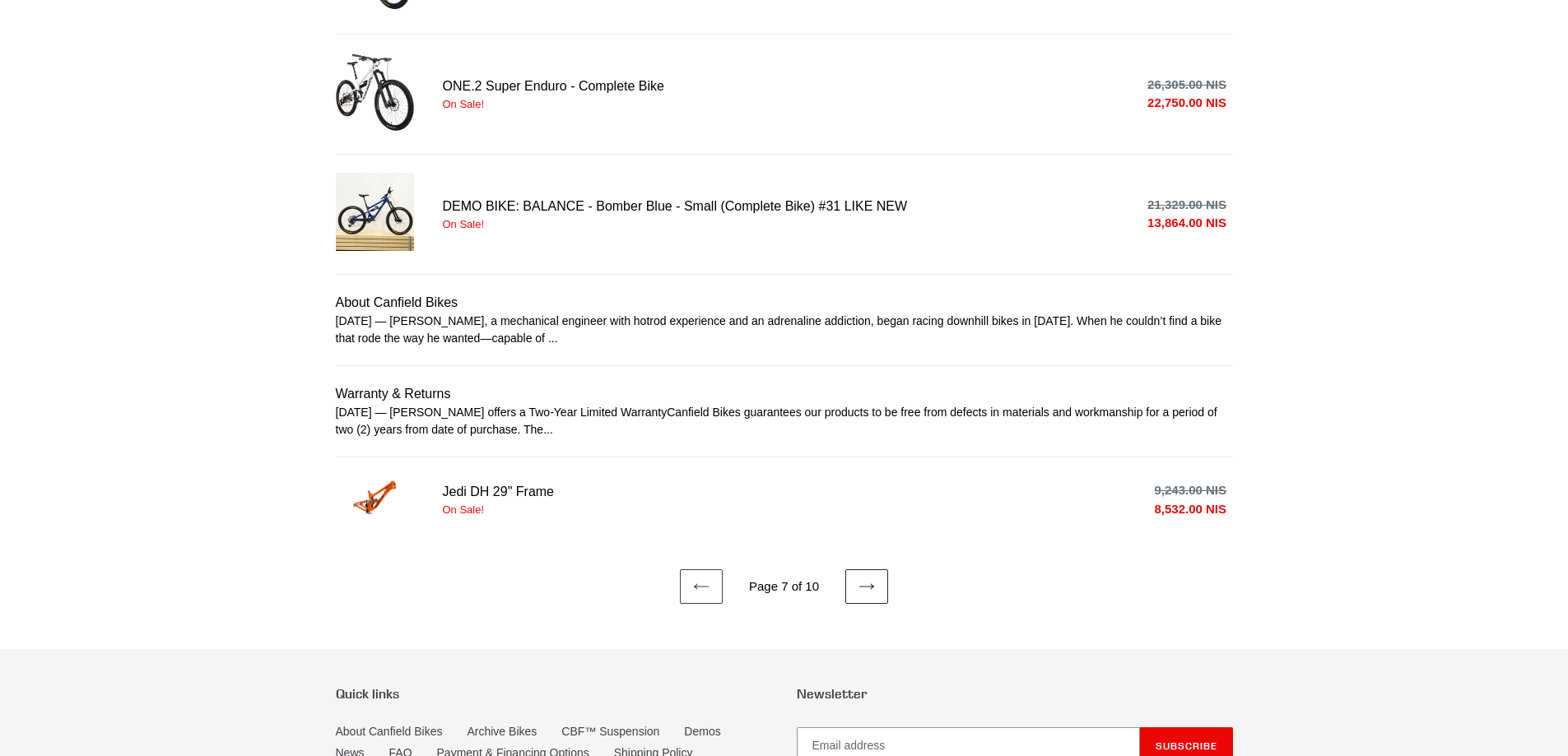
click at [868, 587] on icon at bounding box center [867, 587] width 17 height 17
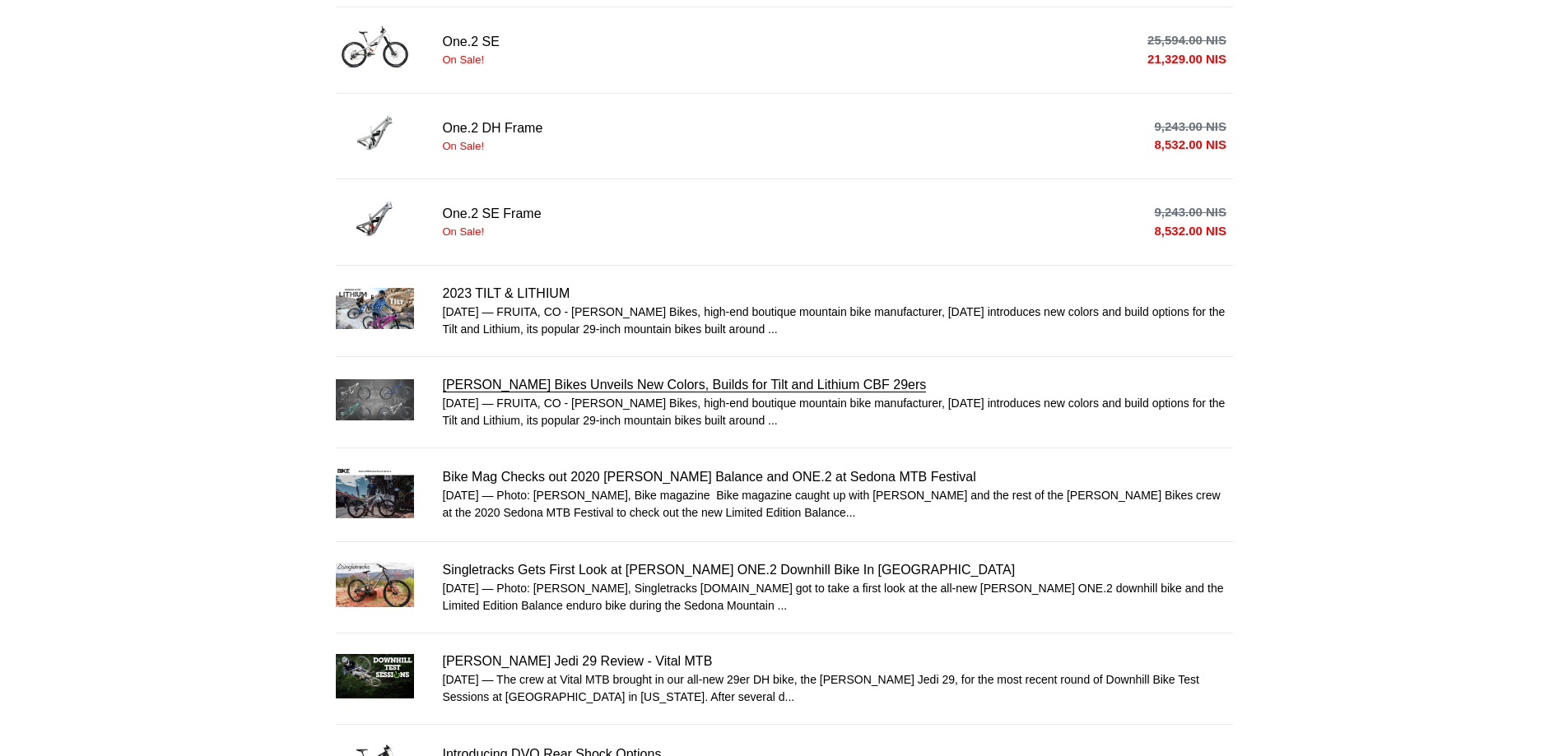
scroll to position [914, 0]
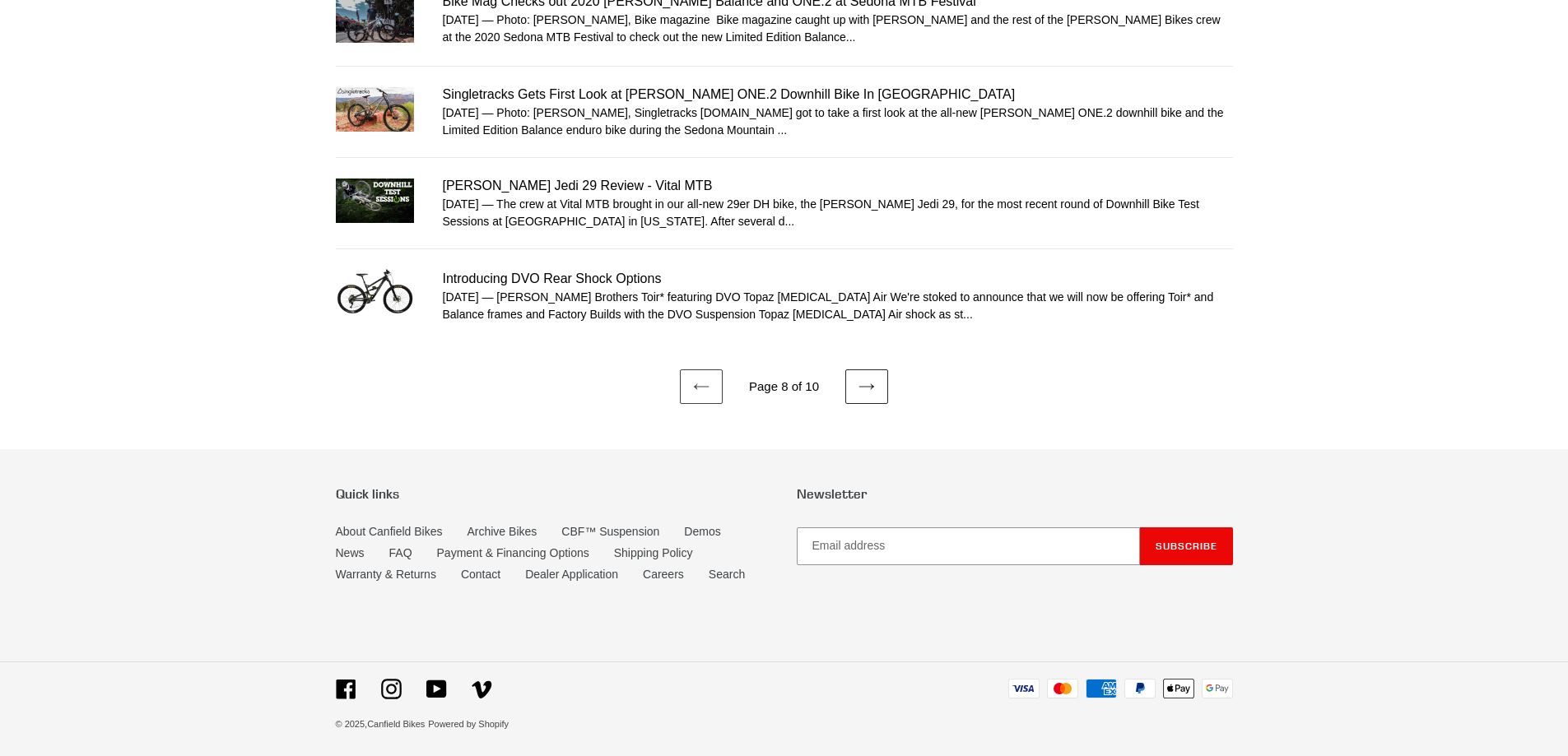
click at [879, 380] on link "Next page" at bounding box center [866, 386] width 43 height 34
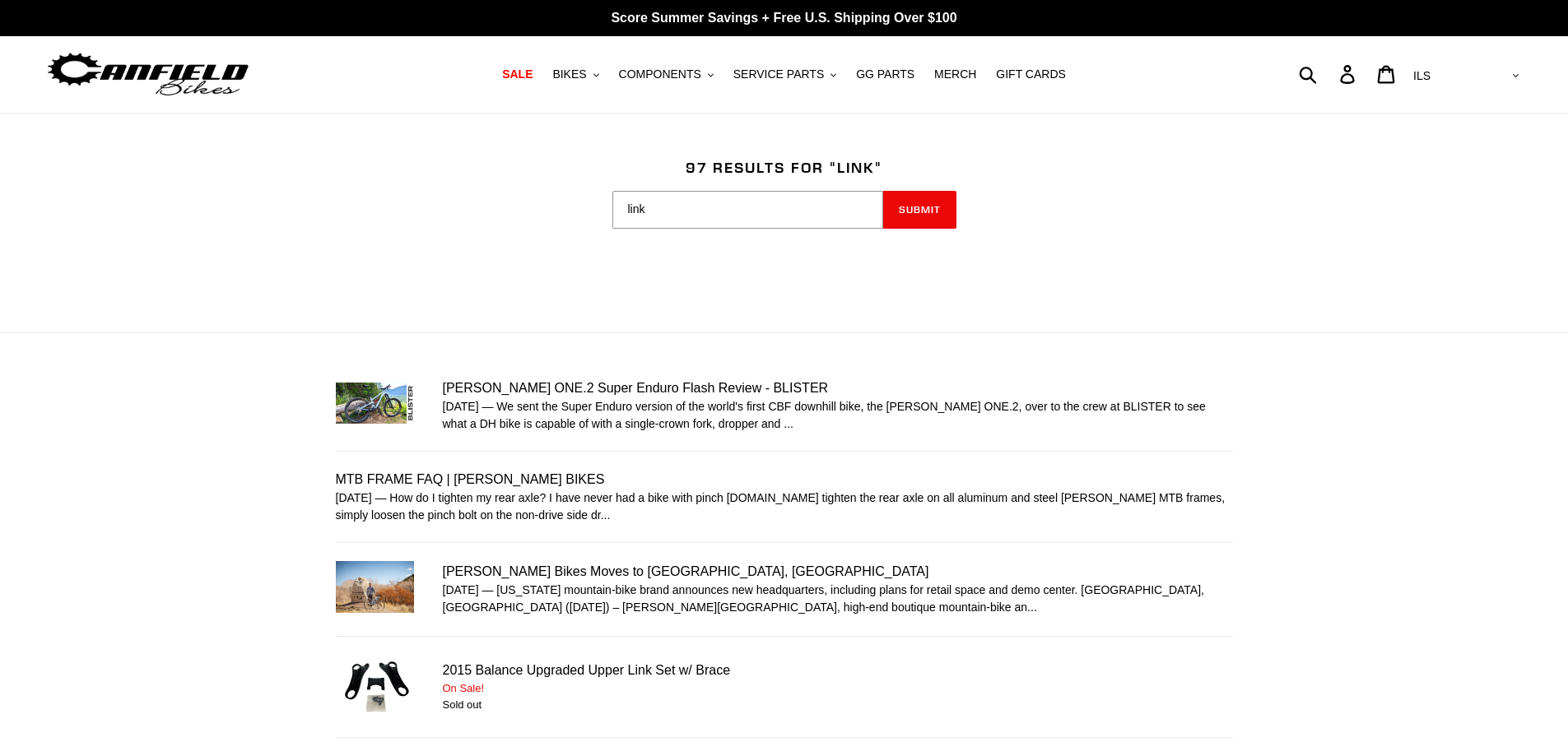
scroll to position [438, 0]
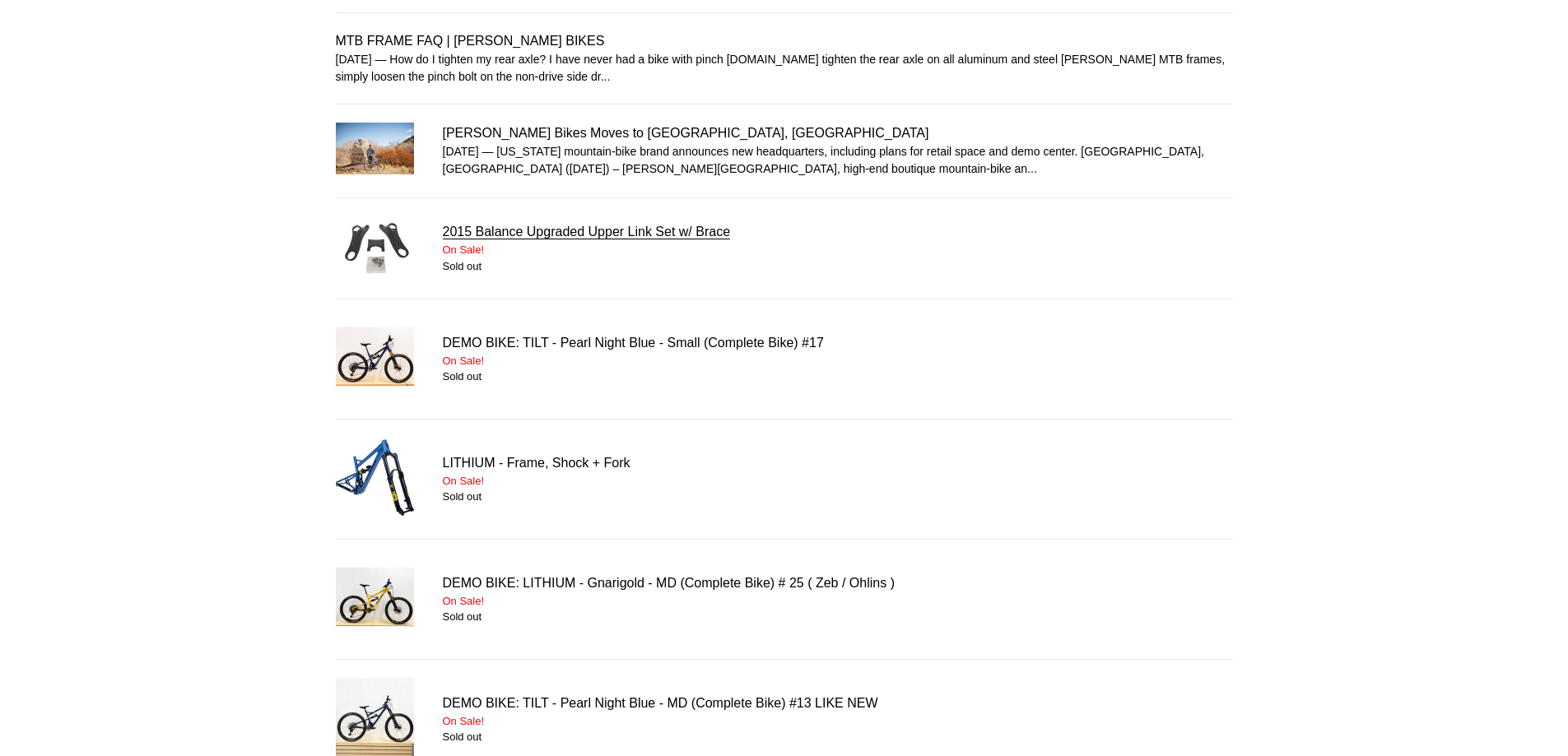
click at [371, 260] on link "2015 Balance Upgraded Upper Link Set w/ Brace" at bounding box center [785, 249] width 897 height 64
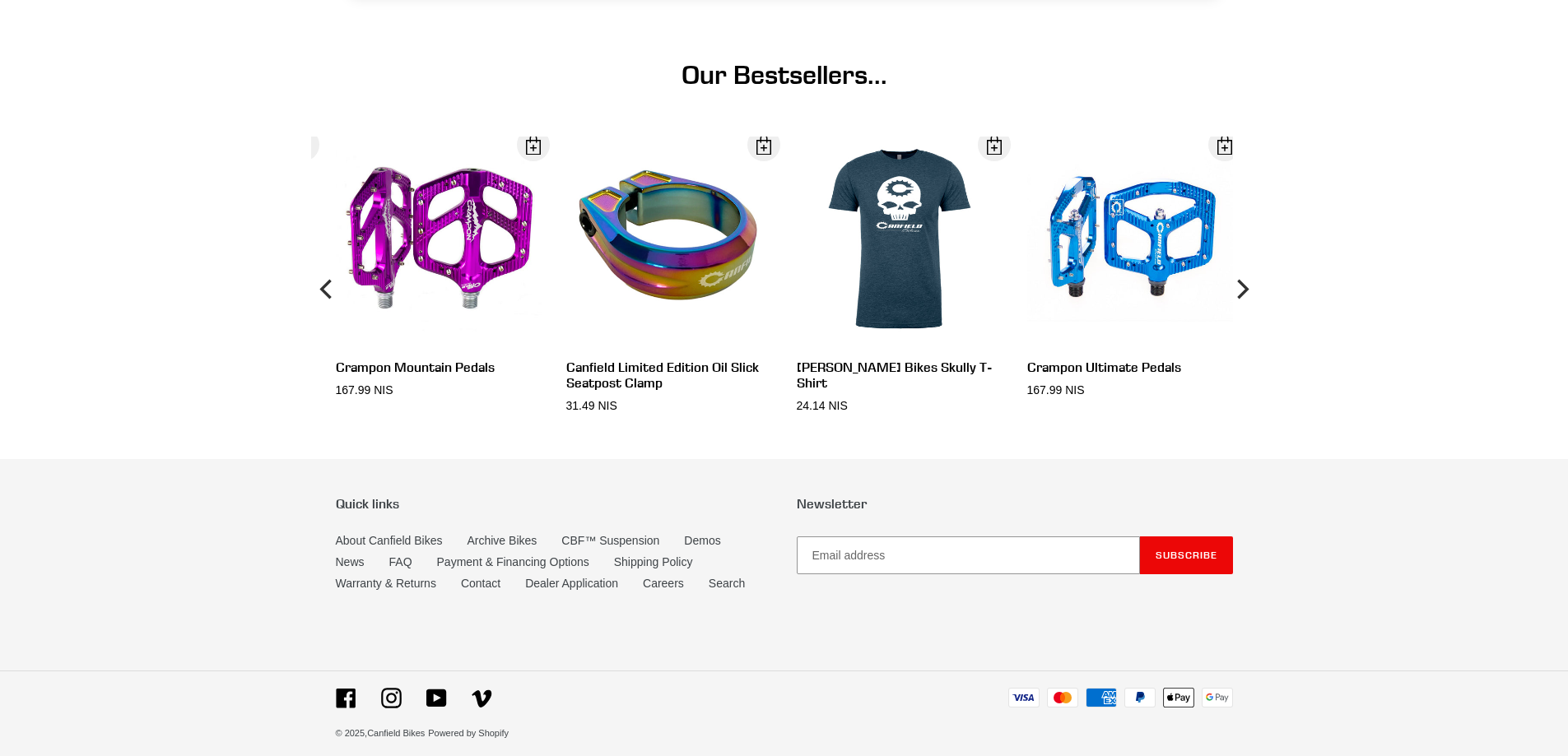
scroll to position [409, 0]
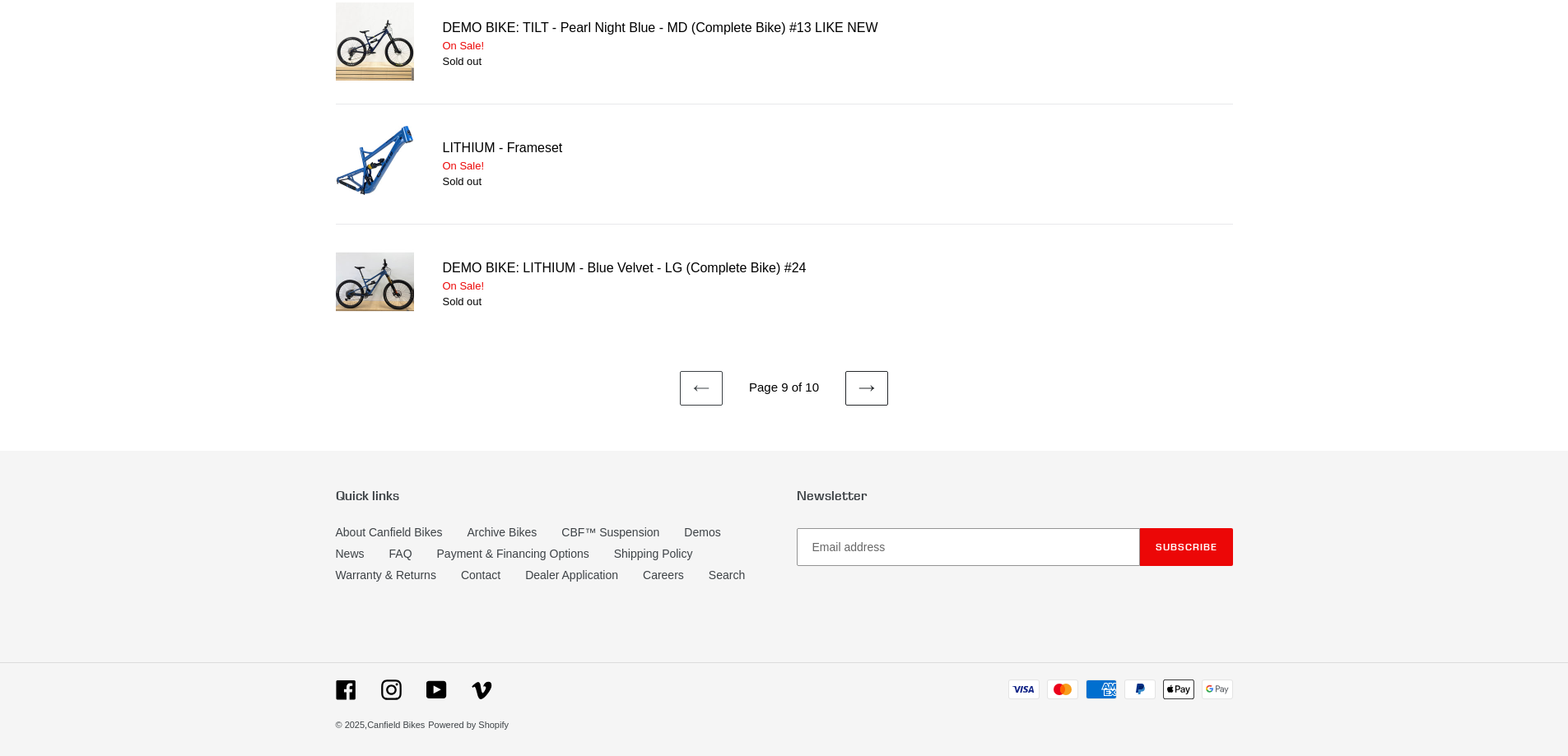
click at [860, 382] on icon at bounding box center [867, 389] width 17 height 17
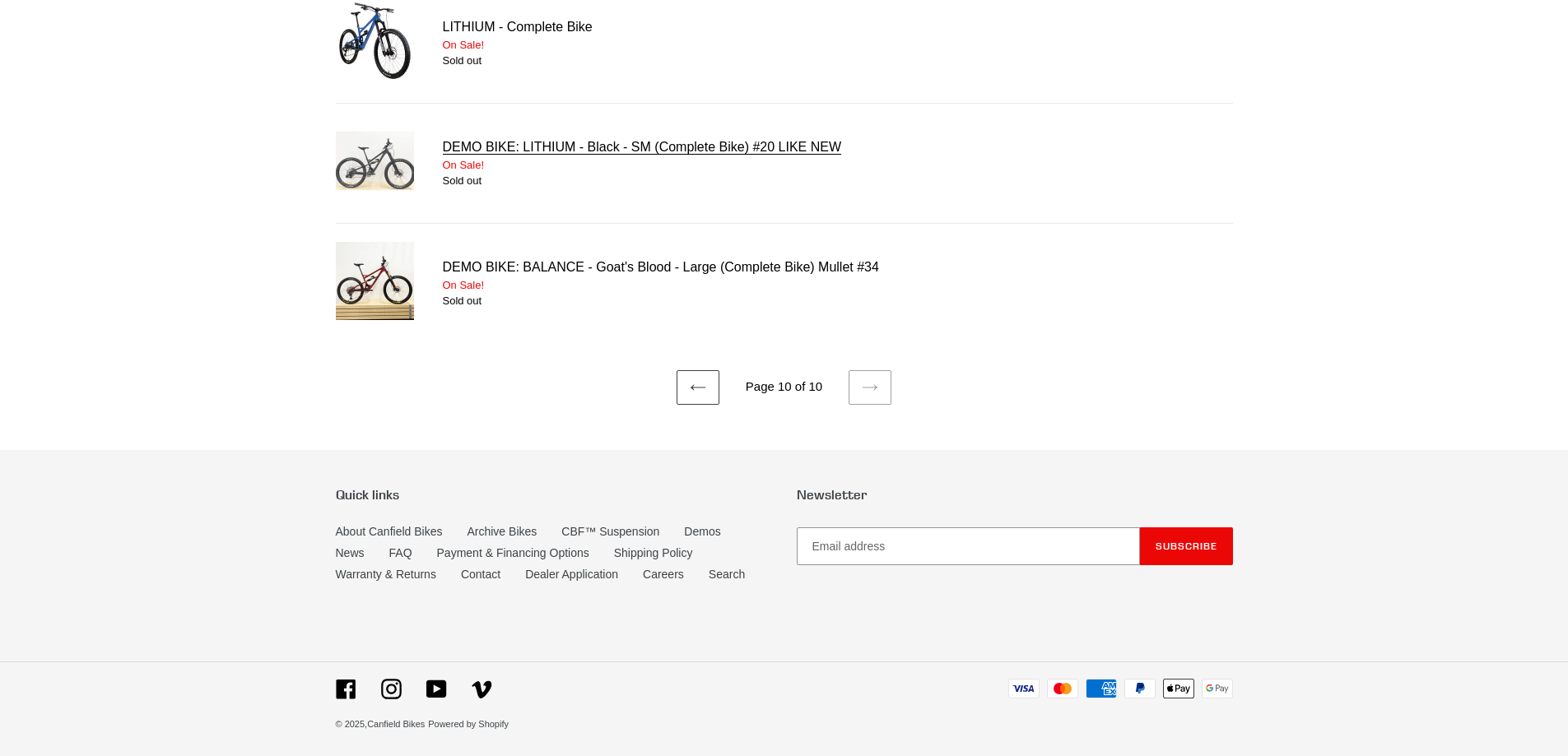
scroll to position [419, 0]
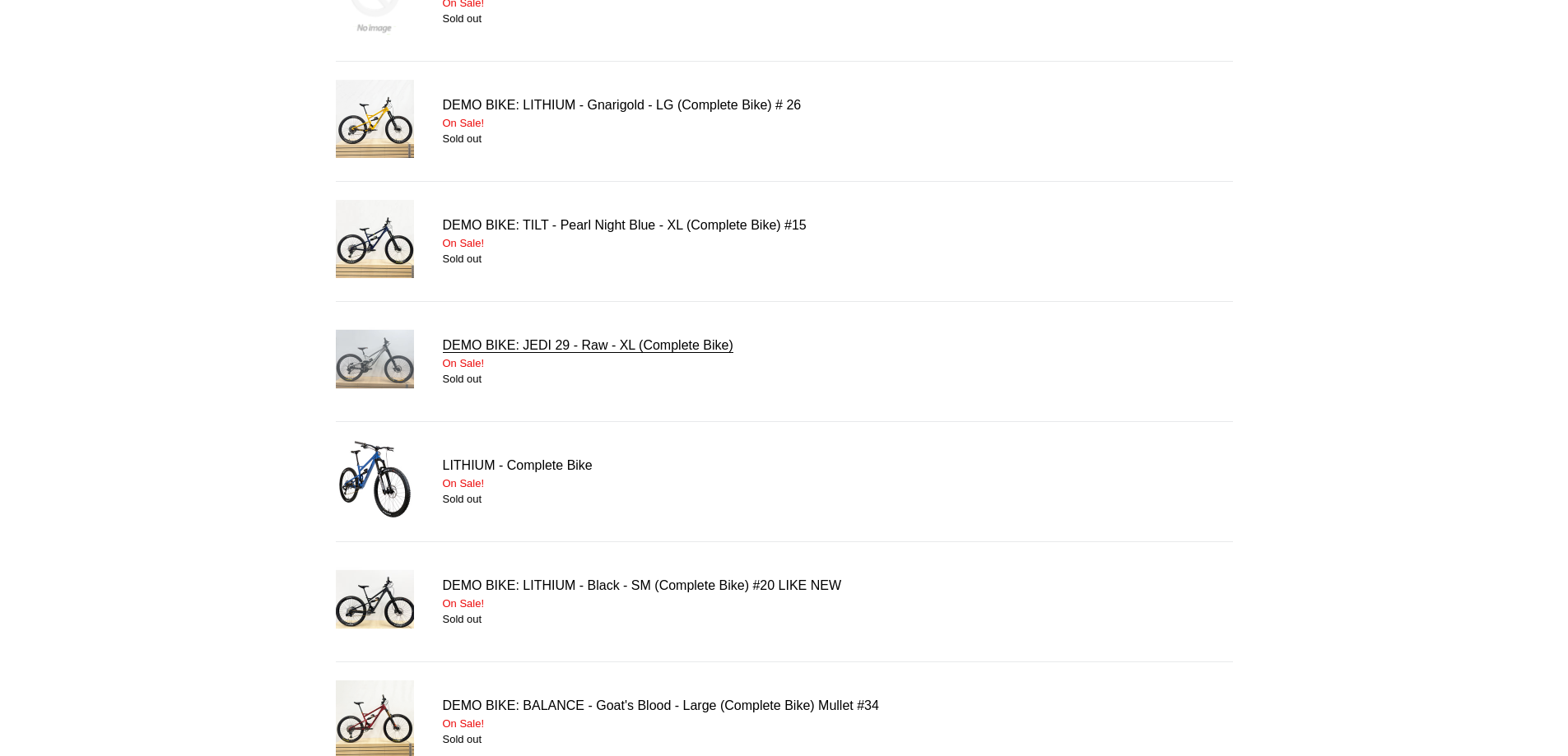
click at [388, 362] on link "DEMO BIKE: JEDI 29 - Raw - XL (Complete Bike)" at bounding box center [785, 361] width 897 height 83
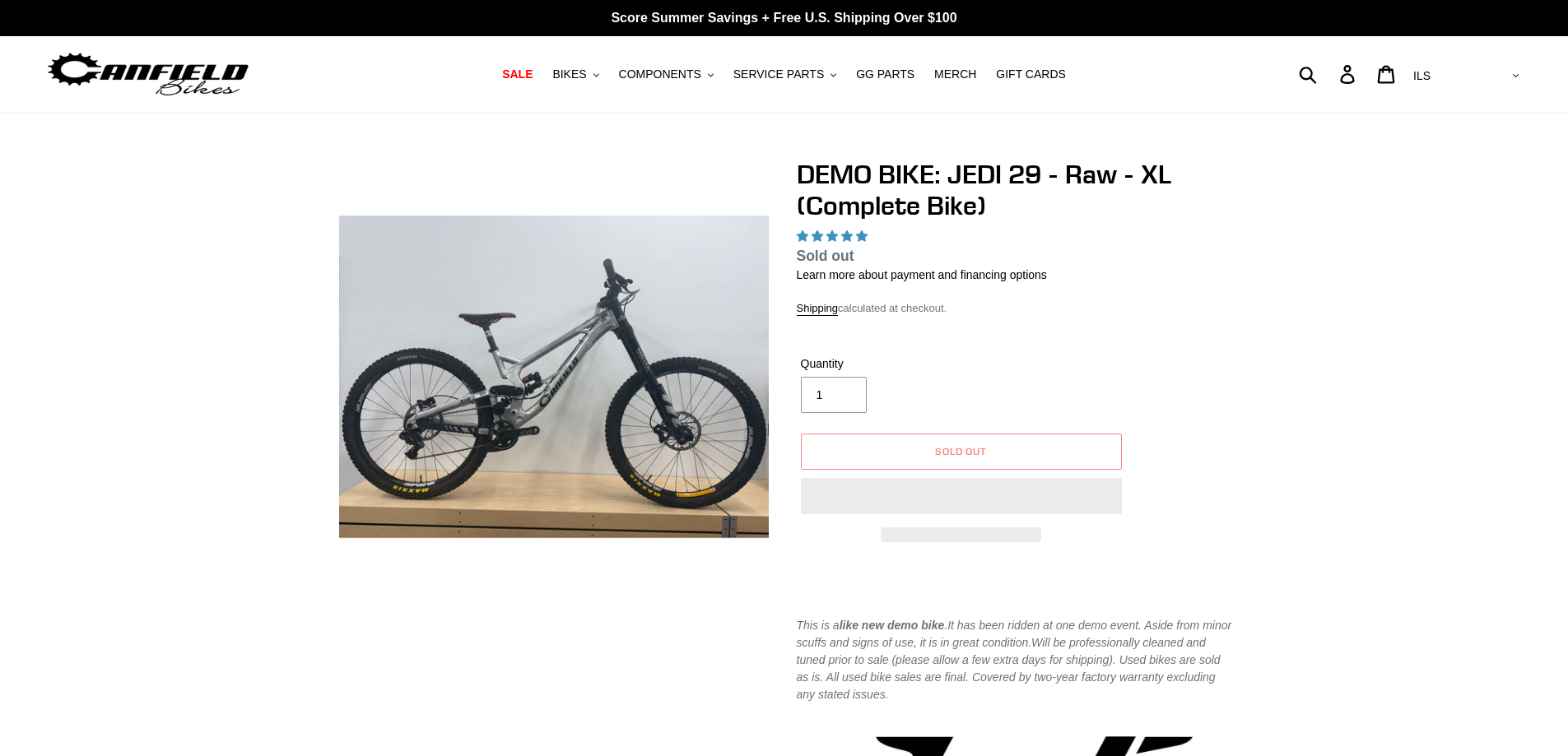
select select "highest-rating"
